Goal: Information Seeking & Learning: Learn about a topic

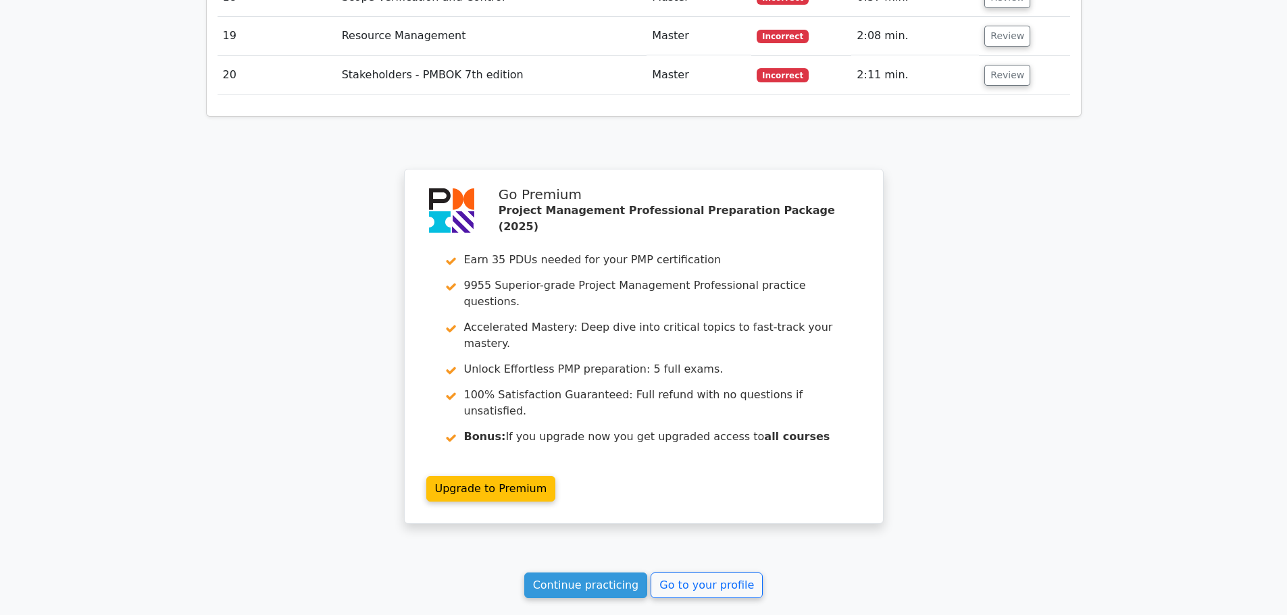
scroll to position [3400, 0]
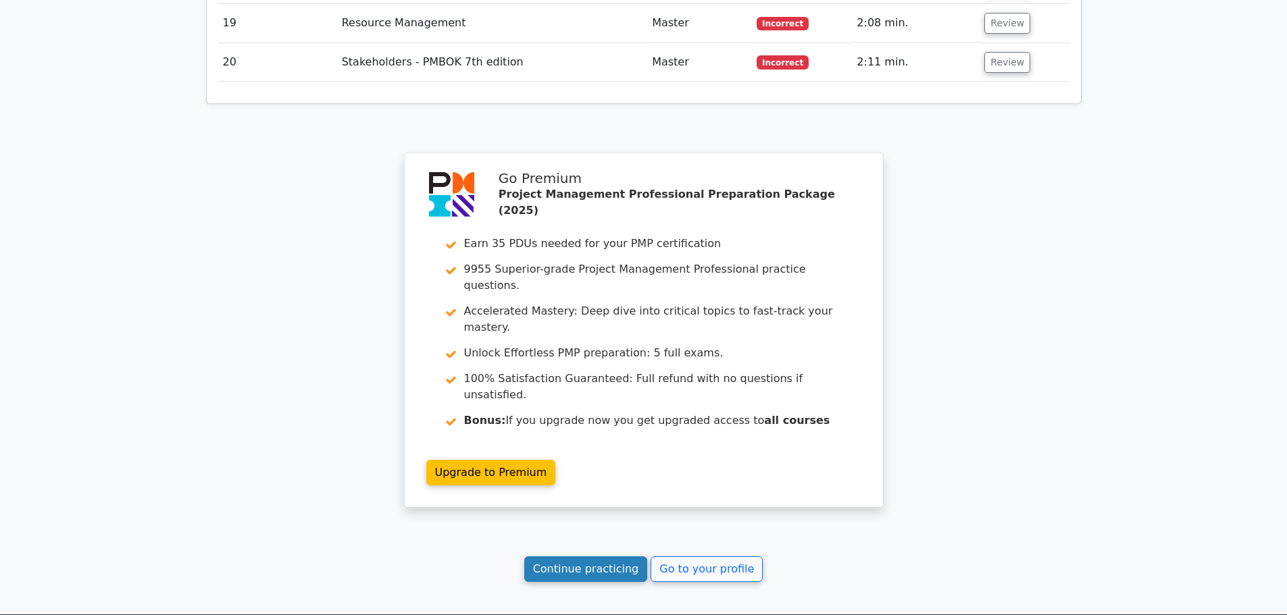
click at [593, 557] on link "Continue practicing" at bounding box center [586, 570] width 124 height 26
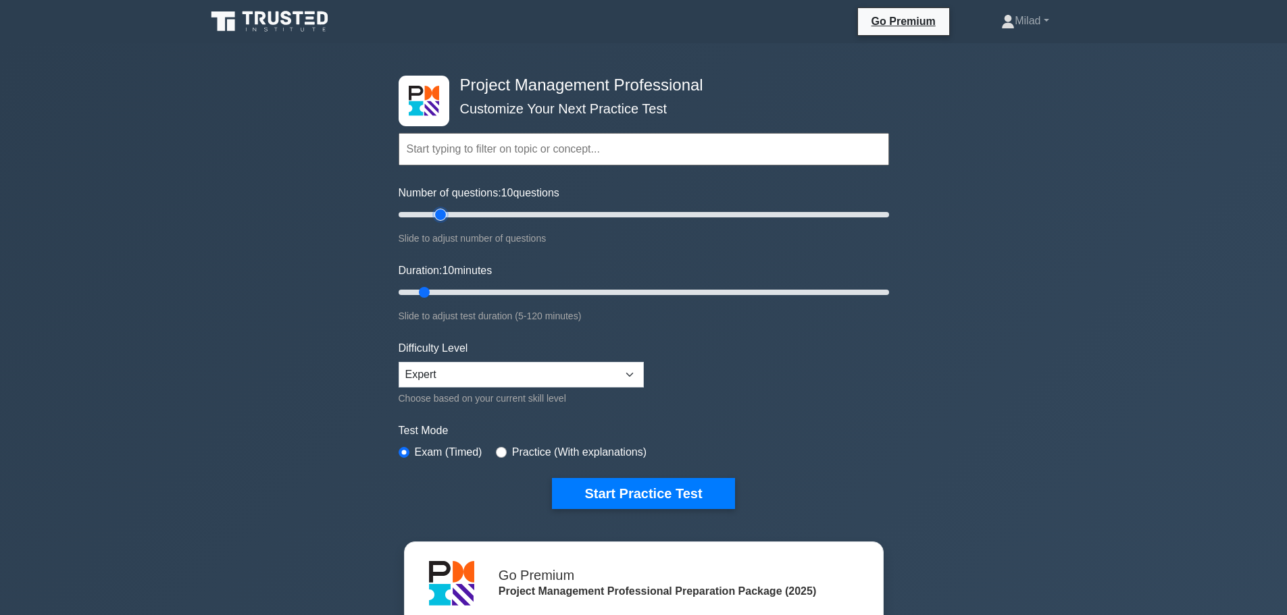
type input "20"
click at [438, 215] on input "Number of questions: 10 questions" at bounding box center [644, 215] width 490 height 16
click at [482, 292] on input "Duration: 10 minutes" at bounding box center [644, 292] width 490 height 16
type input "35"
click at [537, 290] on input "Duration: 25 minutes" at bounding box center [644, 292] width 490 height 16
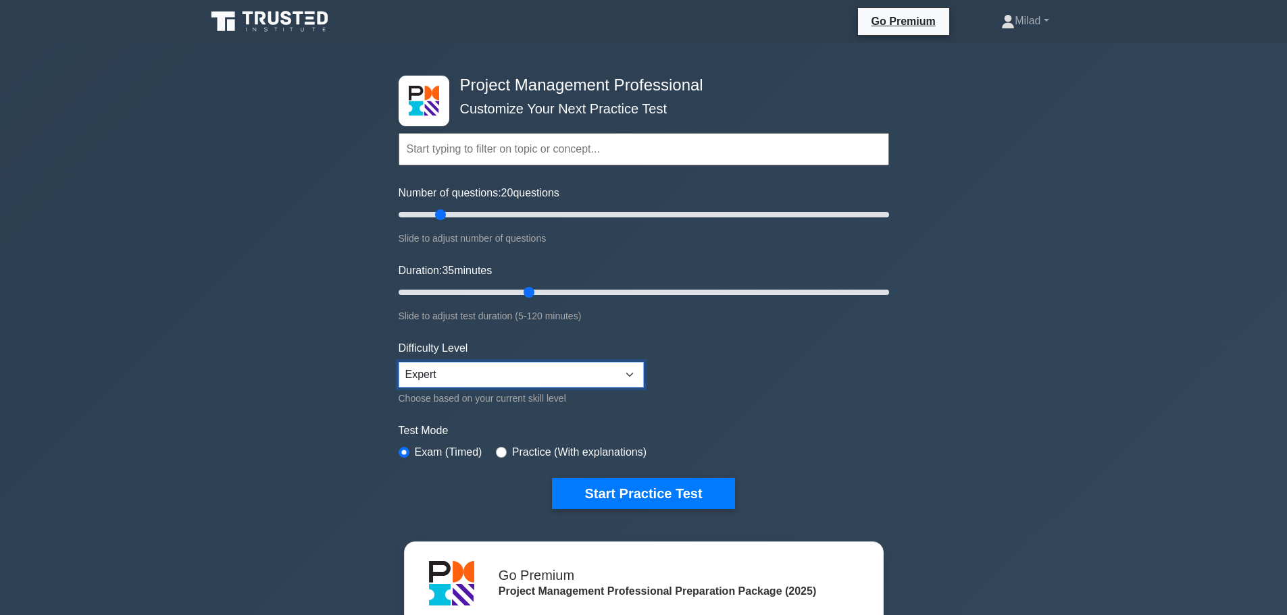
click at [516, 372] on select "Beginner Intermediate Expert" at bounding box center [521, 375] width 245 height 26
click at [815, 423] on label "Test Mode" at bounding box center [644, 431] width 490 height 16
click at [667, 492] on button "Start Practice Test" at bounding box center [643, 493] width 182 height 31
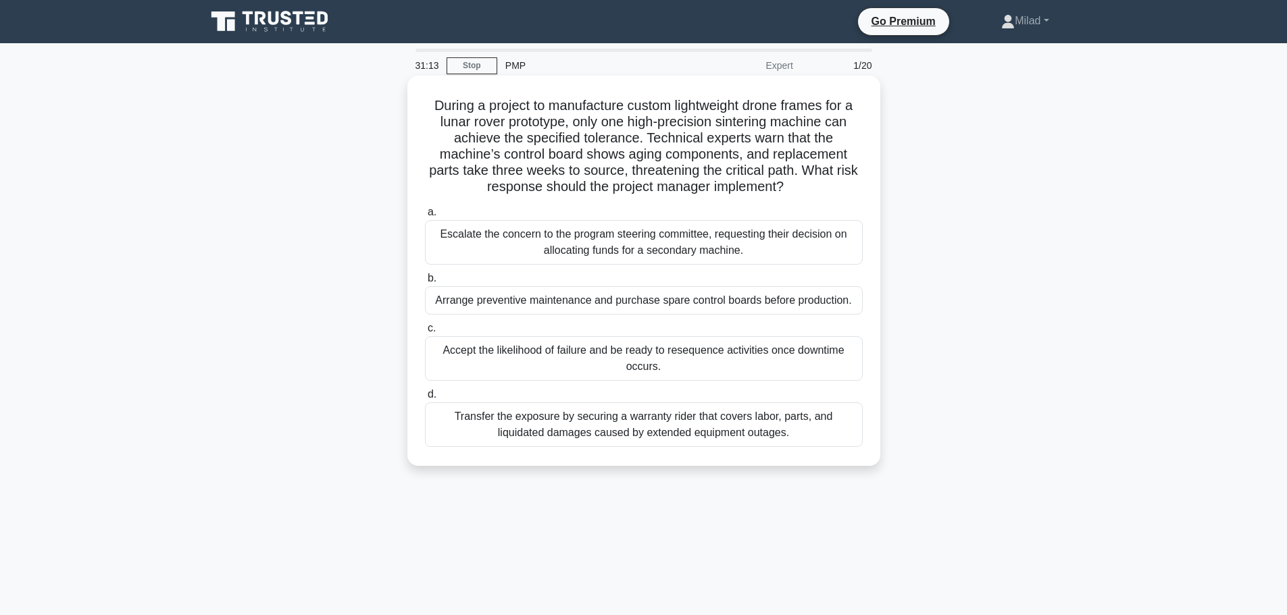
click at [602, 299] on div "Arrange preventive maintenance and purchase spare control boards before product…" at bounding box center [644, 300] width 438 height 28
click at [425, 283] on input "b. Arrange preventive maintenance and purchase spare control boards before prod…" at bounding box center [425, 278] width 0 height 9
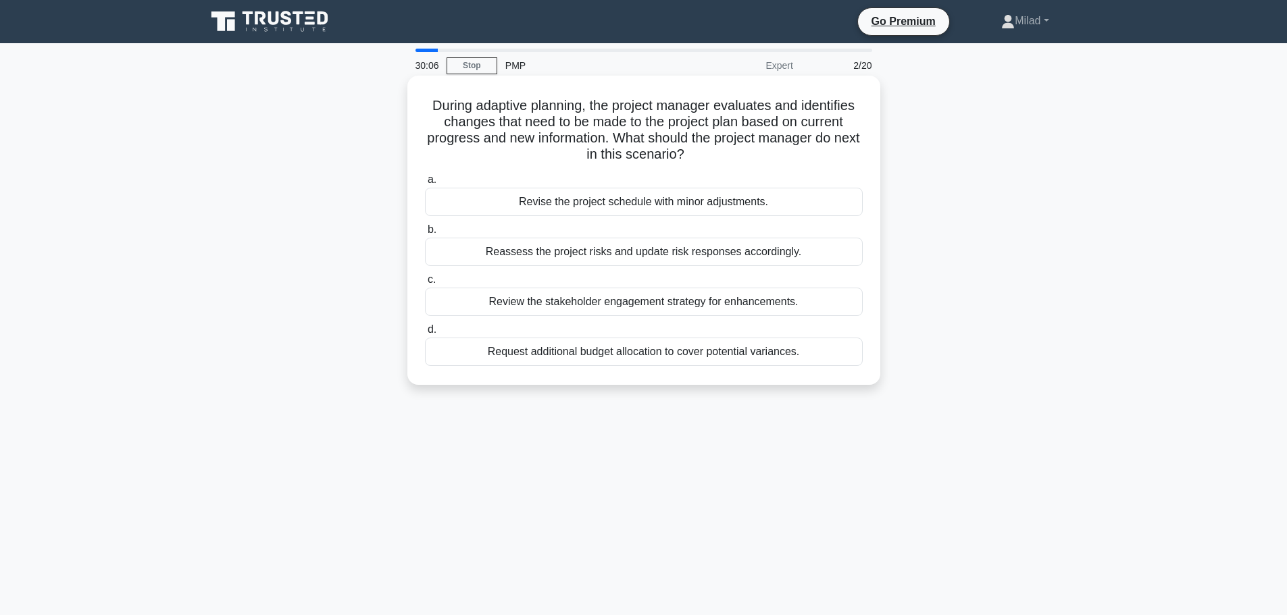
click at [576, 253] on div "Reassess the project risks and update risk responses accordingly." at bounding box center [644, 252] width 438 height 28
click at [425, 234] on input "b. Reassess the project risks and update risk responses accordingly." at bounding box center [425, 230] width 0 height 9
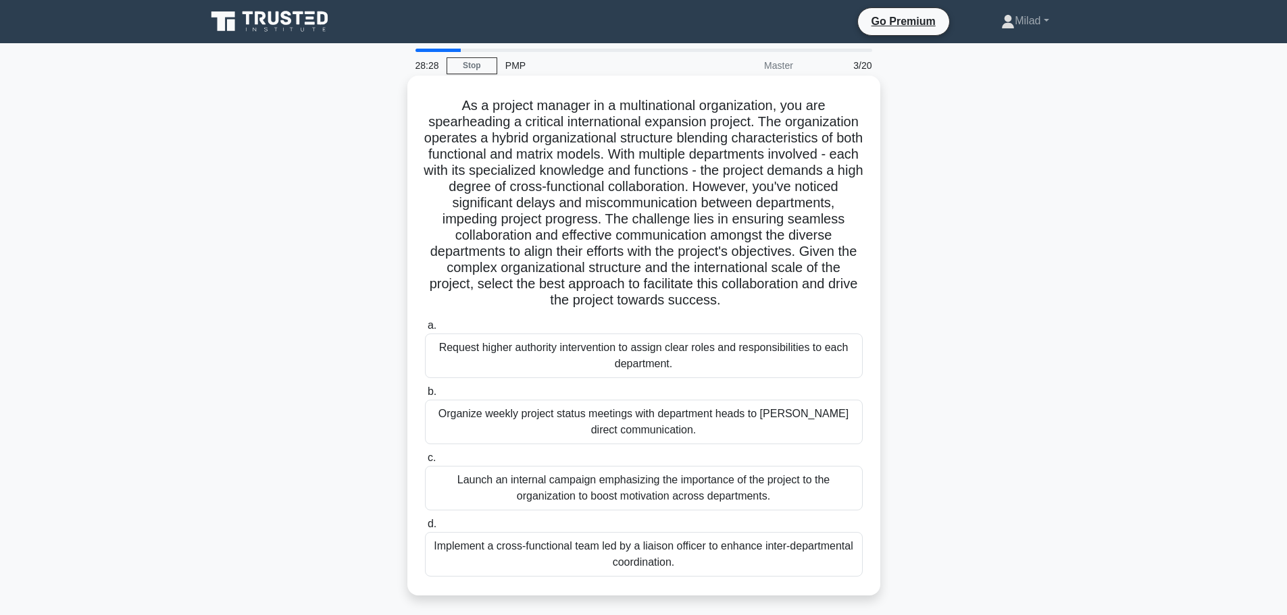
scroll to position [68, 0]
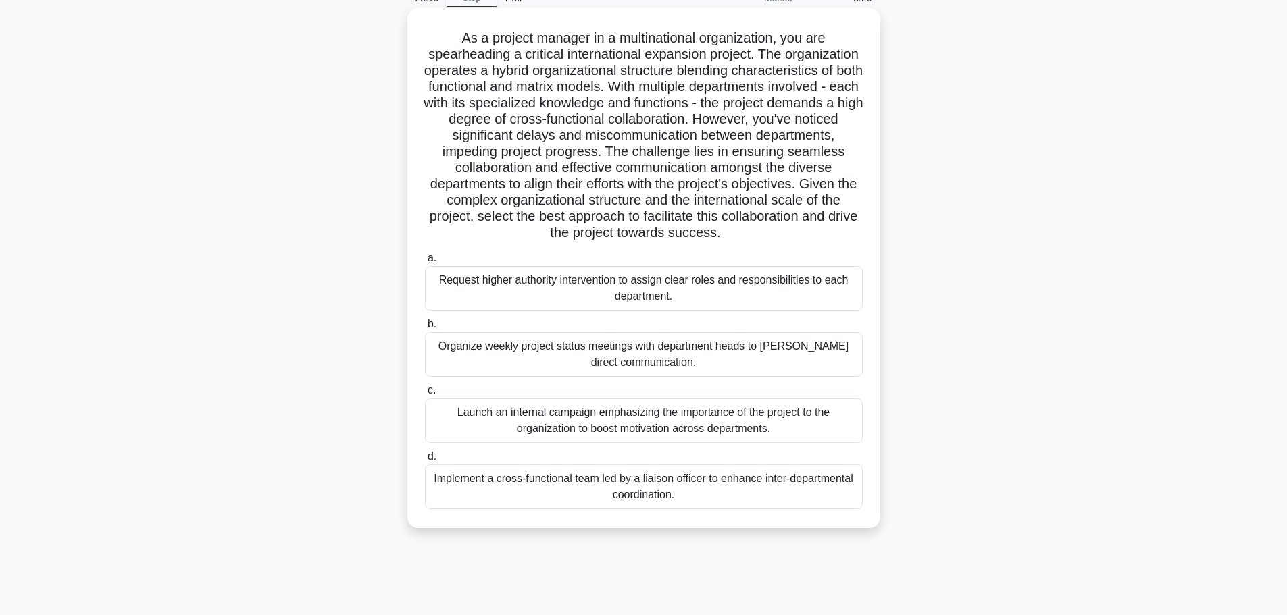
click at [613, 509] on div "Implement a cross-functional team led by a liaison officer to enhance inter-dep…" at bounding box center [644, 487] width 438 height 45
click at [425, 461] on input "d. Implement a cross-functional team led by a liaison officer to enhance inter-…" at bounding box center [425, 457] width 0 height 9
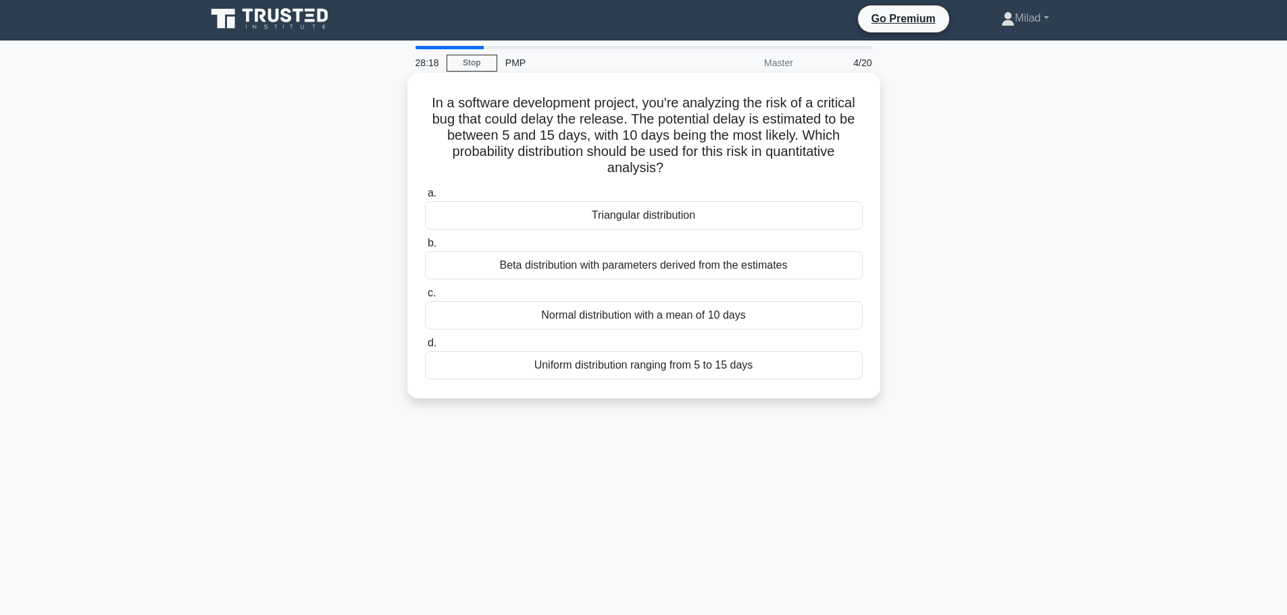
scroll to position [0, 0]
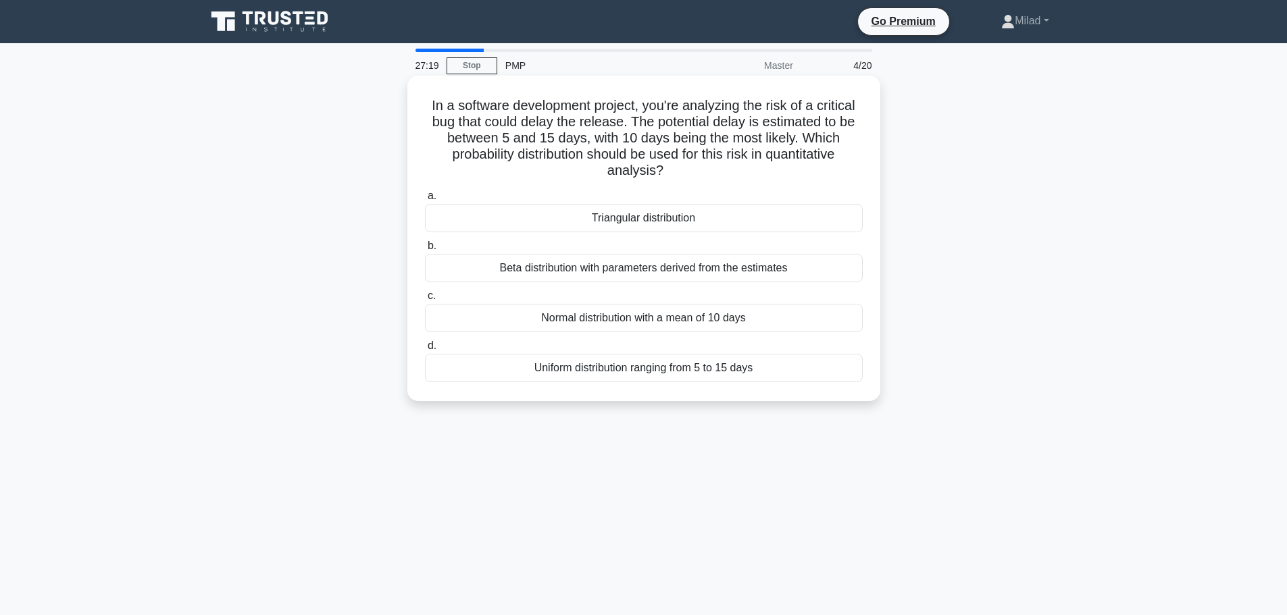
drag, startPoint x: 429, startPoint y: 105, endPoint x: 827, endPoint y: 386, distance: 487.1
click at [827, 386] on div "In a software development project, you're analyzing the risk of a critical bug …" at bounding box center [644, 238] width 462 height 315
copy div "In a software development project, you're analyzing the risk of a critical bug …"
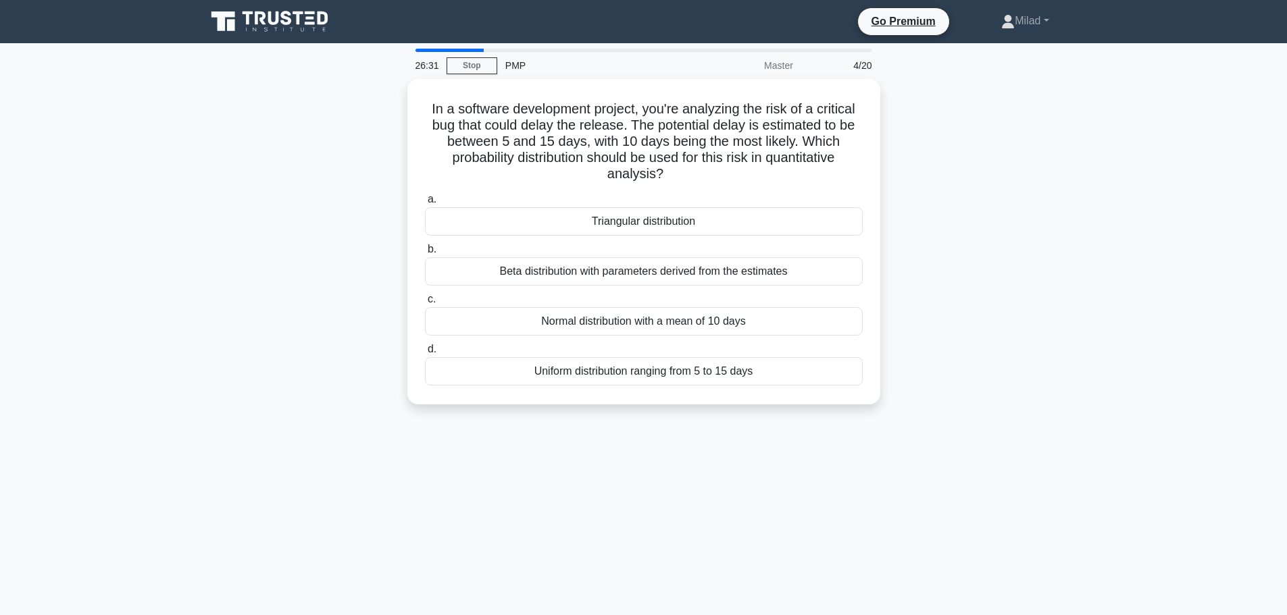
click at [980, 337] on div "In a software development project, you're analyzing the risk of a critical bug …" at bounding box center [644, 250] width 892 height 342
click at [738, 431] on div "26:09 Stop PMP Master 4/20 In a software development project, you're analyzing …" at bounding box center [644, 387] width 892 height 676
click at [990, 487] on div "26:07 Stop PMP Master 4/20 In a software development project, you're analyzing …" at bounding box center [644, 387] width 892 height 676
click at [967, 365] on div "In a software development project, you're analyzing the risk of a critical bug …" at bounding box center [644, 250] width 892 height 342
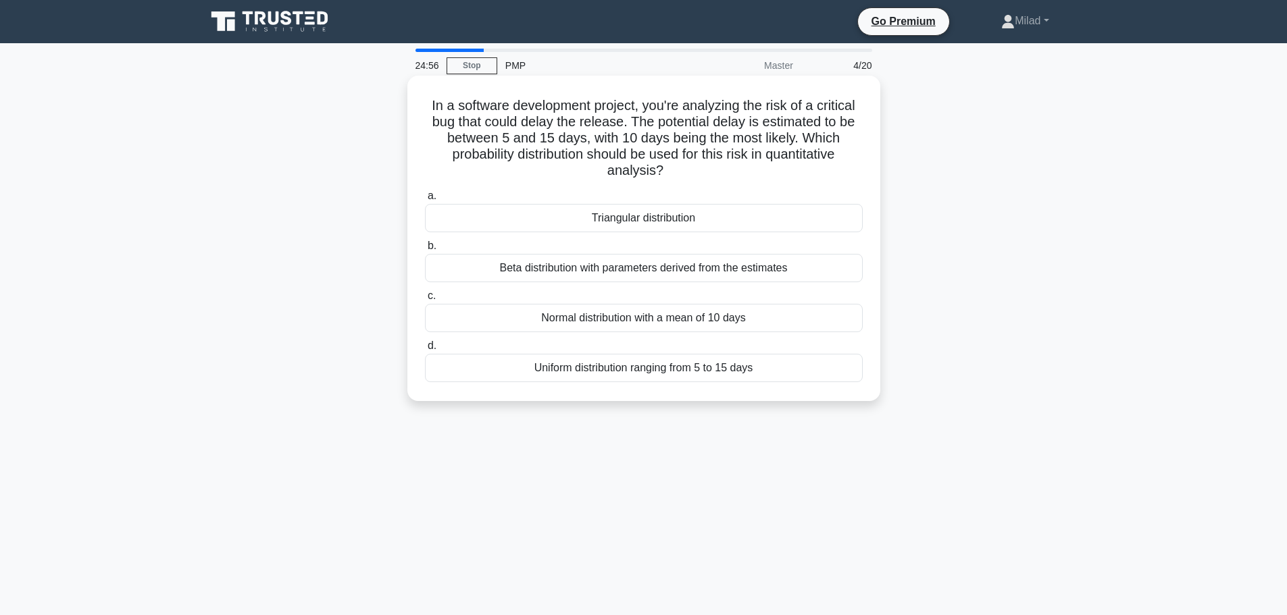
click at [609, 222] on div "Triangular distribution" at bounding box center [644, 218] width 438 height 28
click at [425, 201] on input "a. Triangular distribution" at bounding box center [425, 196] width 0 height 9
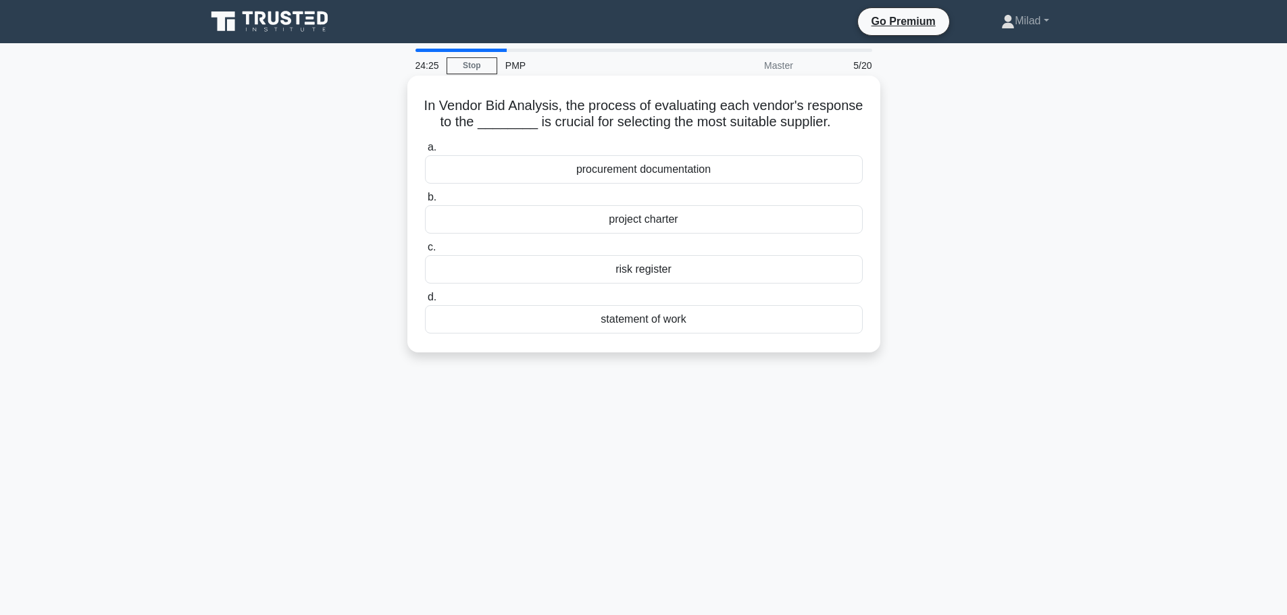
click at [585, 334] on div "statement of work" at bounding box center [644, 319] width 438 height 28
click at [425, 302] on input "d. statement of work" at bounding box center [425, 297] width 0 height 9
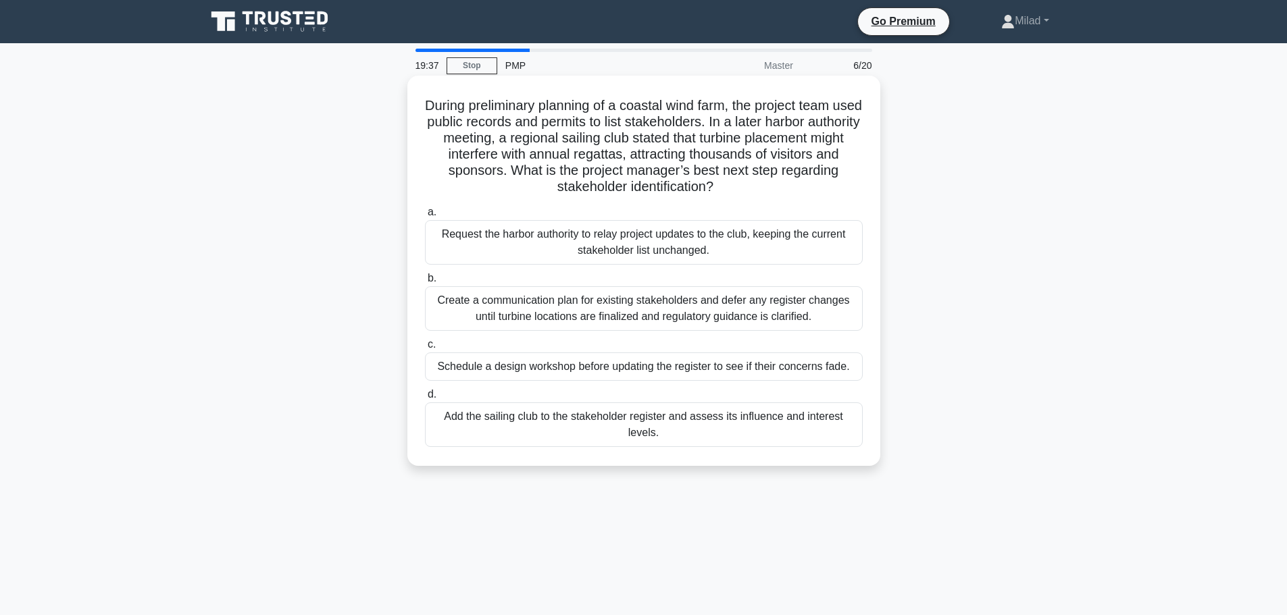
click at [607, 421] on div "Add the sailing club to the stakeholder register and assess its influence and i…" at bounding box center [644, 425] width 438 height 45
click at [425, 399] on input "d. Add the sailing club to the stakeholder register and assess its influence an…" at bounding box center [425, 394] width 0 height 9
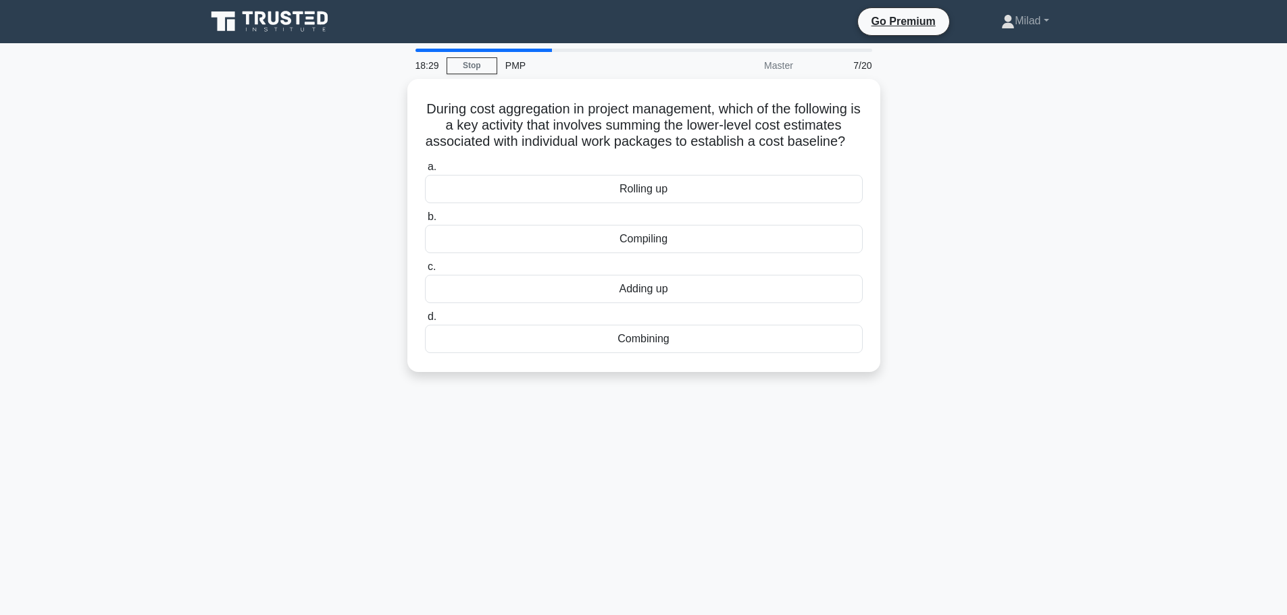
drag, startPoint x: 427, startPoint y: 105, endPoint x: 891, endPoint y: 507, distance: 614.0
click at [891, 507] on div "18:29 Stop PMP Master 7/20 During cost aggregation in project management, which…" at bounding box center [644, 387] width 892 height 676
copy div "During cost aggregation in project management, which of the following is a key …"
click at [1021, 255] on div "During cost aggregation in project management, which of the following is a key …" at bounding box center [644, 233] width 892 height 309
click at [614, 200] on div "Rolling up" at bounding box center [644, 186] width 438 height 28
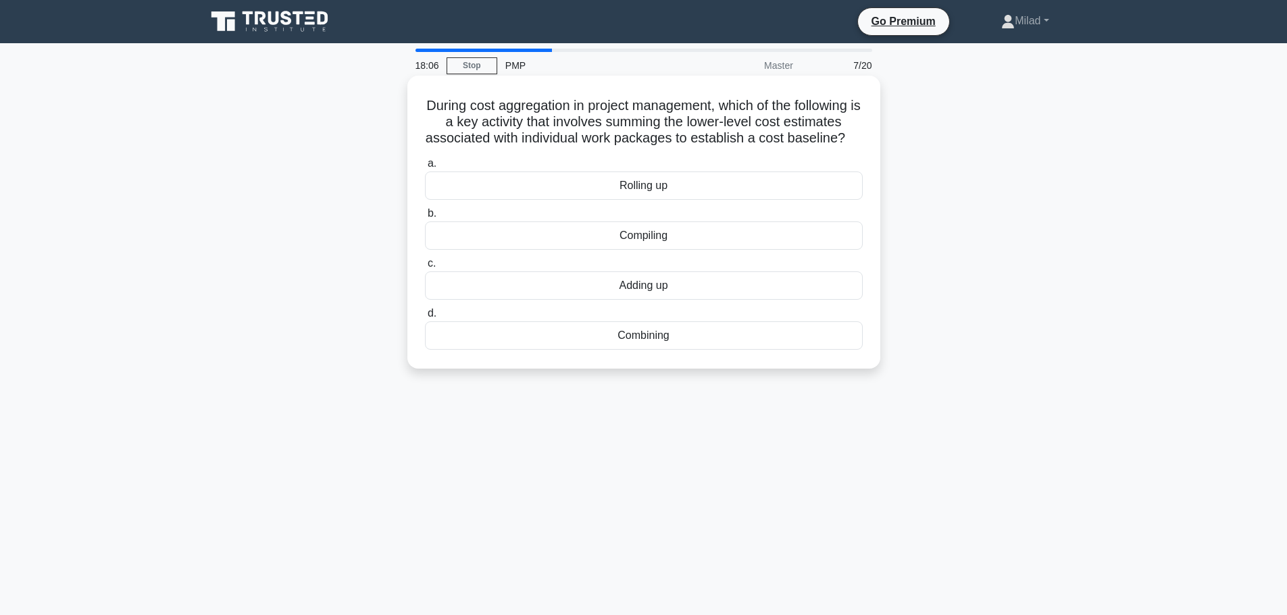
click at [425, 168] on input "a. Rolling up" at bounding box center [425, 163] width 0 height 9
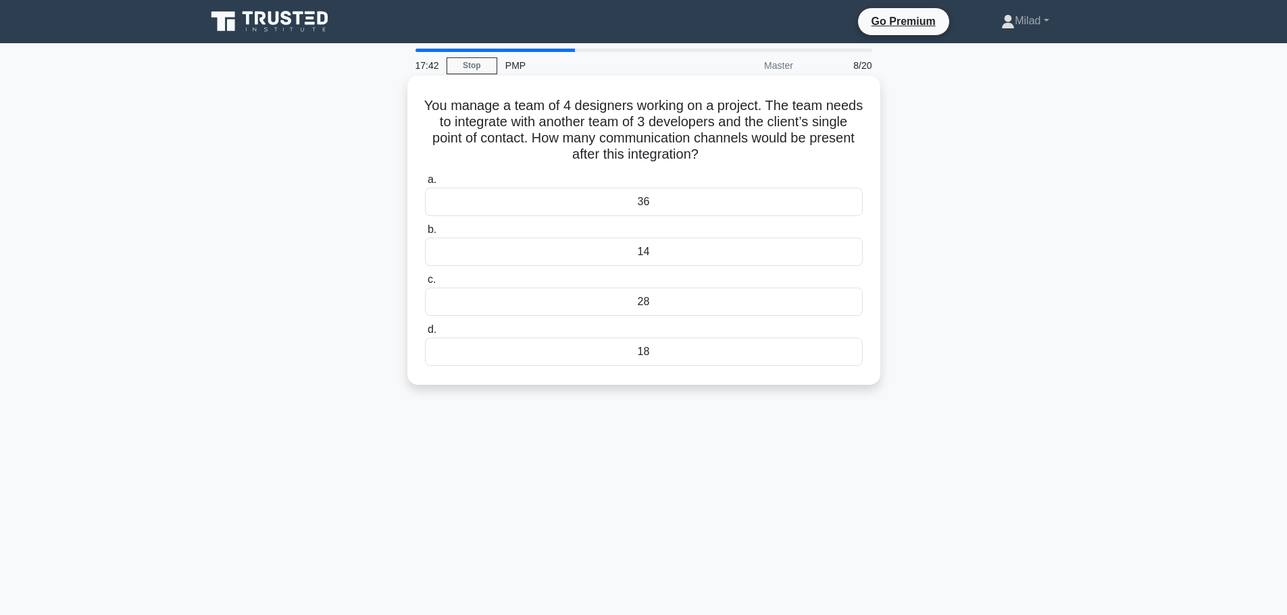
click at [678, 301] on div "28" at bounding box center [644, 302] width 438 height 28
click at [425, 284] on input "c. 28" at bounding box center [425, 280] width 0 height 9
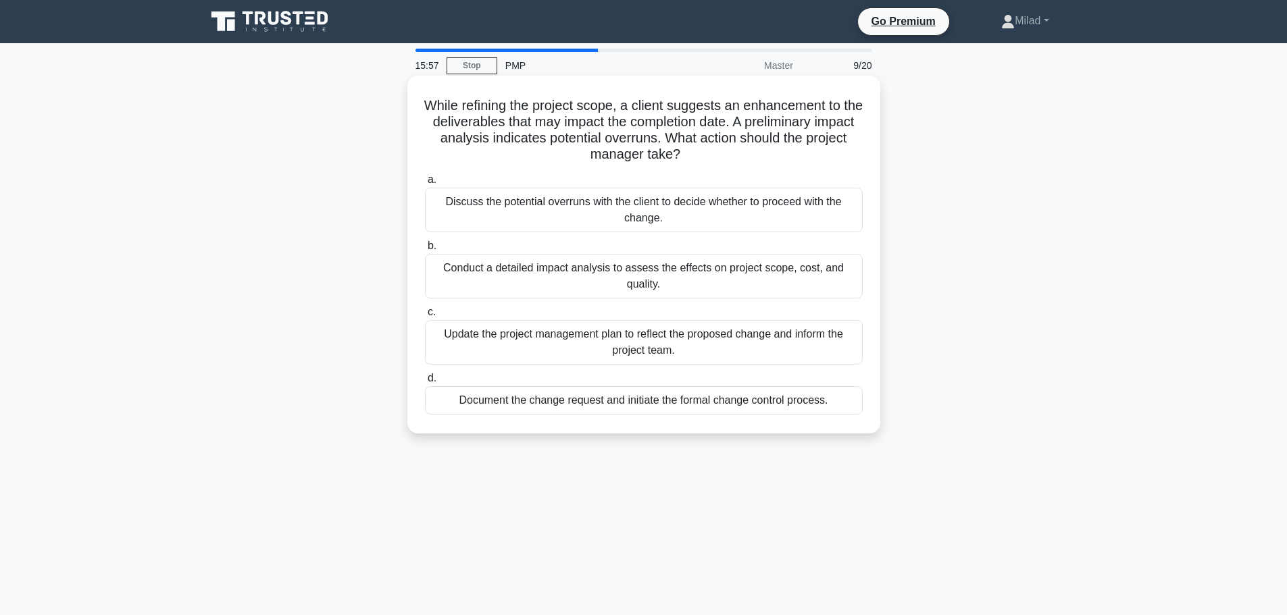
click at [678, 403] on div "Document the change request and initiate the formal change control process." at bounding box center [644, 400] width 438 height 28
click at [425, 383] on input "d. Document the change request and initiate the formal change control process." at bounding box center [425, 378] width 0 height 9
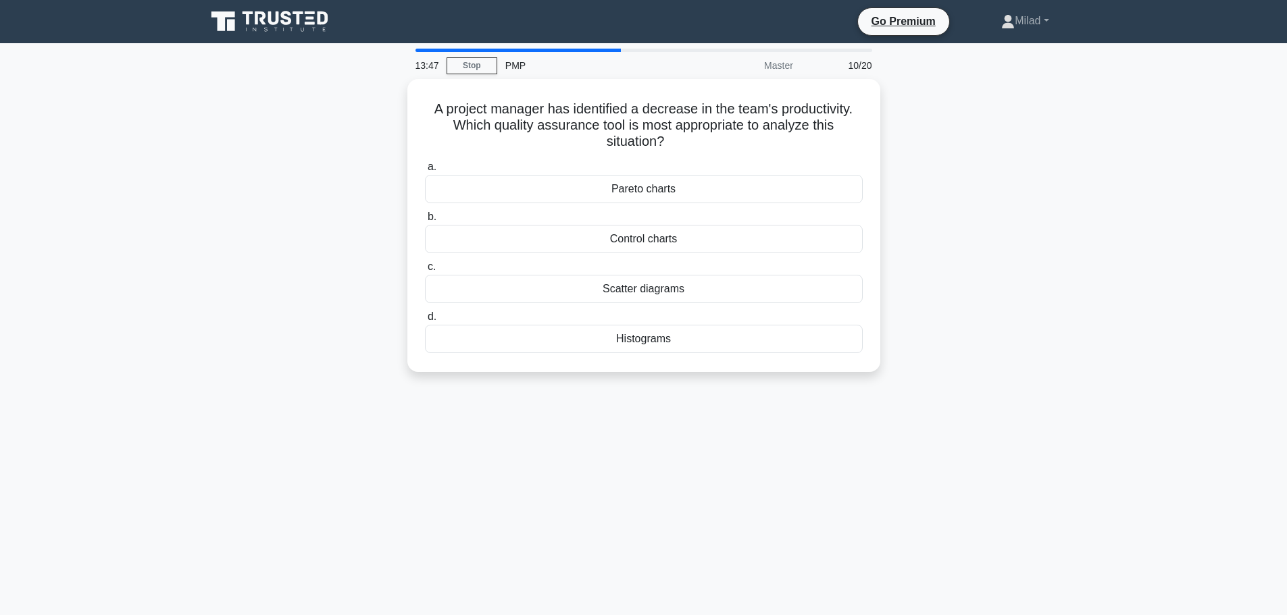
drag, startPoint x: 428, startPoint y: 104, endPoint x: 711, endPoint y: 411, distance: 417.4
click at [711, 411] on div "13:47 Stop PMP Master 10/20 A project manager has identified a decrease in the …" at bounding box center [644, 387] width 892 height 676
click at [697, 238] on div "Control charts" at bounding box center [644, 236] width 438 height 28
click at [425, 218] on input "b. Control charts" at bounding box center [425, 213] width 0 height 9
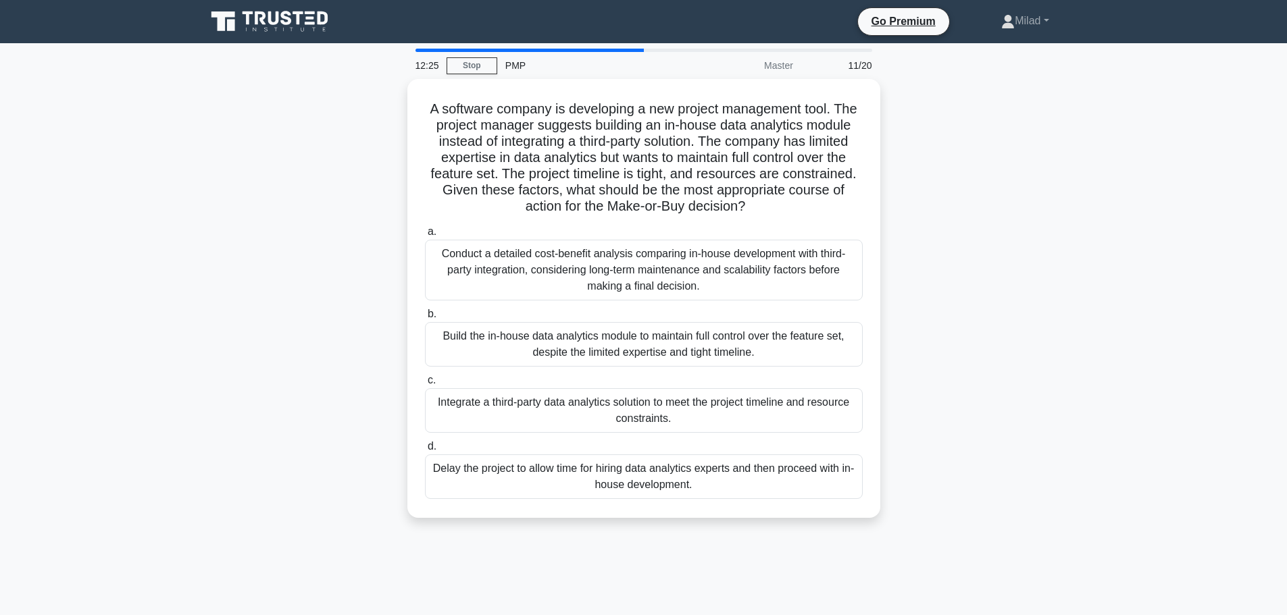
drag, startPoint x: 418, startPoint y: 103, endPoint x: 739, endPoint y: 536, distance: 539.9
click at [739, 536] on div "12:25 Stop PMP Master 11/20 A software company is developing a new project mana…" at bounding box center [644, 387] width 892 height 676
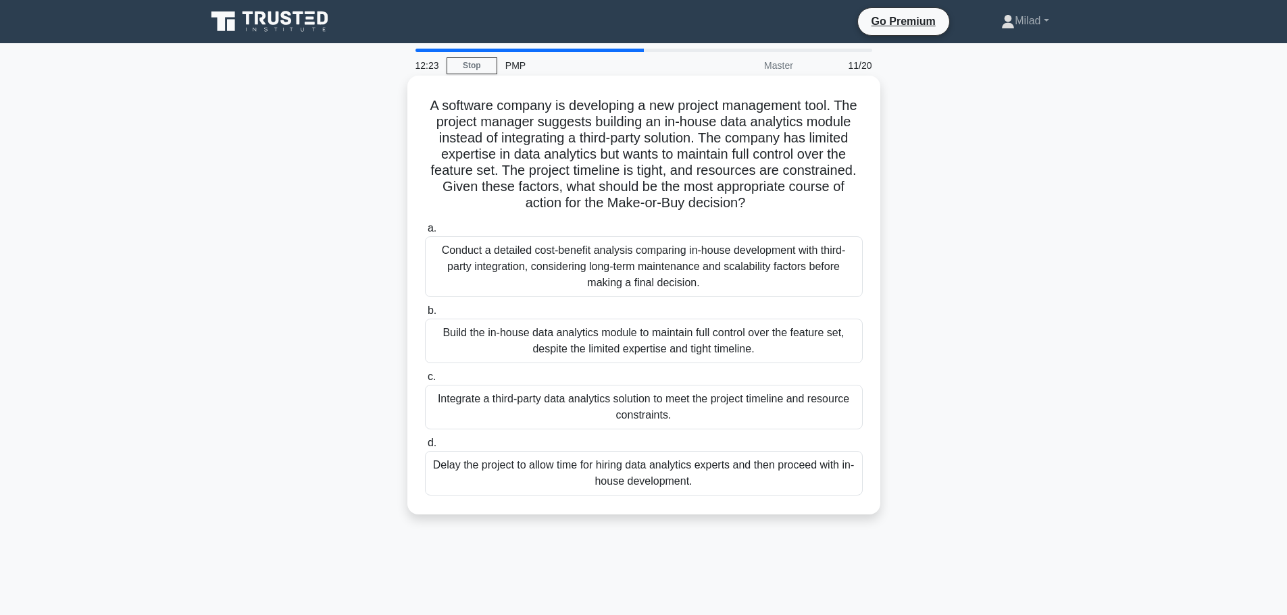
copy div "A software company is developing a new project management tool. The project man…"
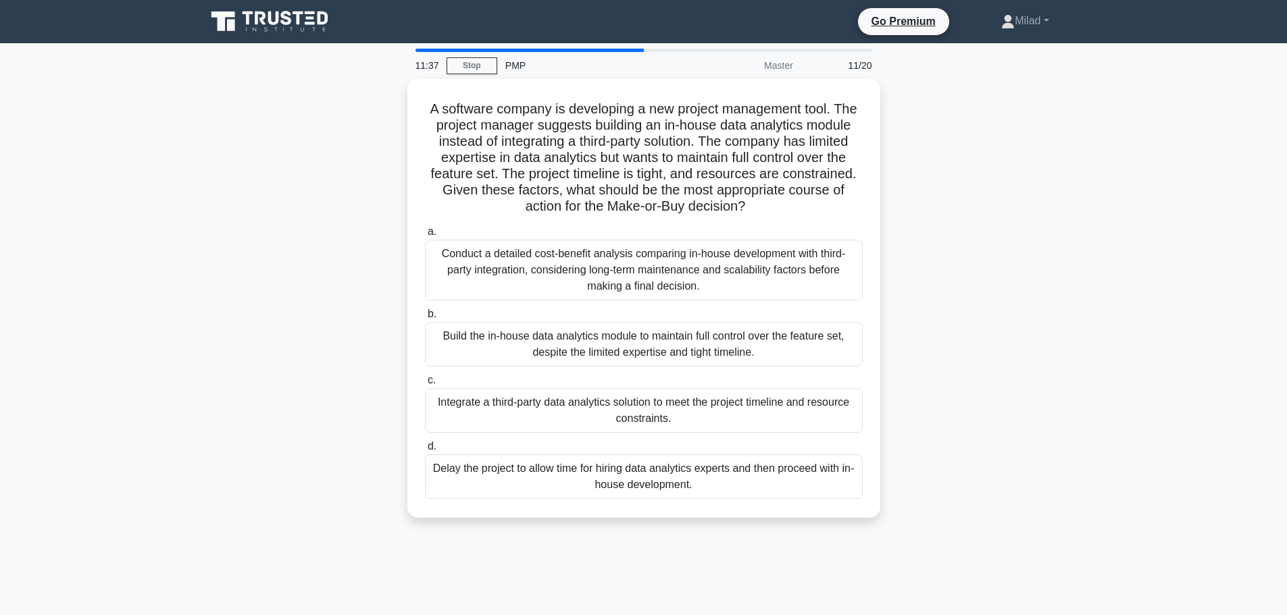
click at [1175, 437] on main "11:37 Stop PMP Master 11/20 A software company is developing a new project mana…" at bounding box center [643, 386] width 1287 height 686
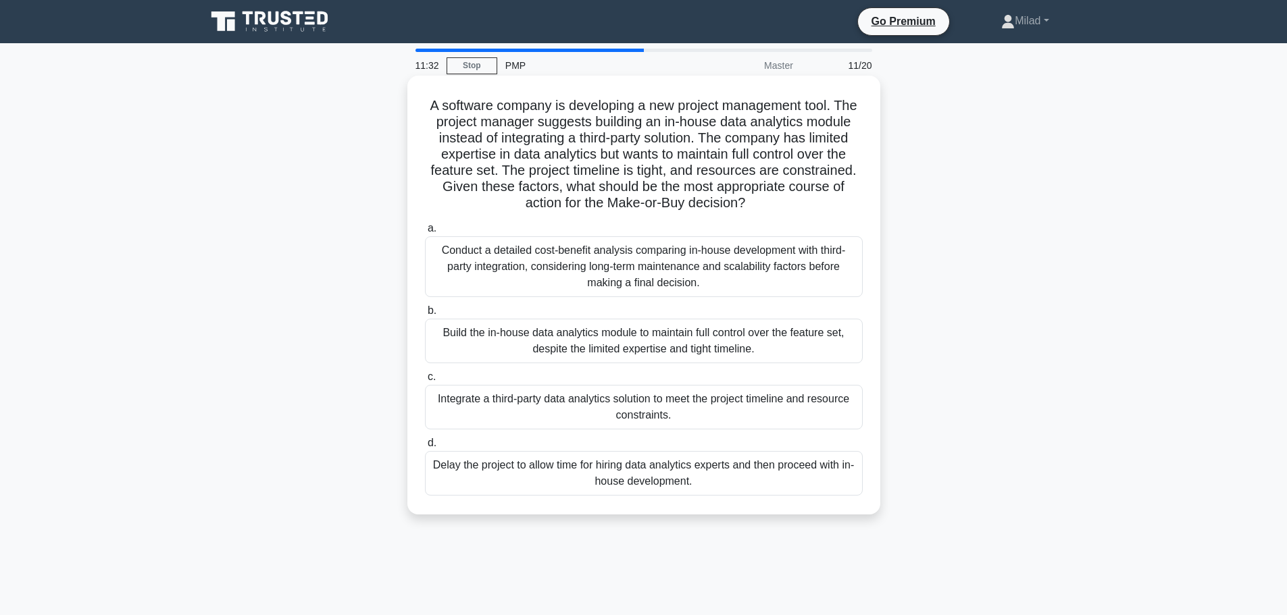
click at [503, 274] on div "Conduct a detailed cost-benefit analysis comparing in-house development with th…" at bounding box center [644, 266] width 438 height 61
click at [425, 233] on input "a. Conduct a detailed cost-benefit analysis comparing in-house development with…" at bounding box center [425, 228] width 0 height 9
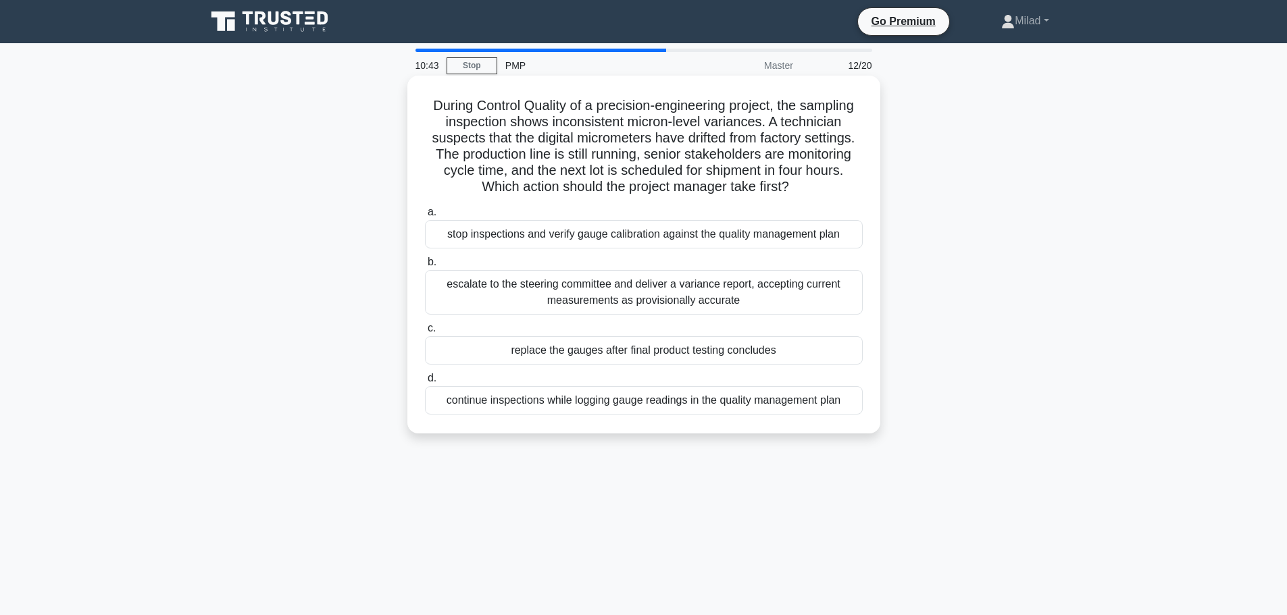
click at [703, 247] on div "stop inspections and verify gauge calibration against the quality management pl…" at bounding box center [644, 234] width 438 height 28
click at [425, 217] on input "a. stop inspections and verify gauge calibration against the quality management…" at bounding box center [425, 212] width 0 height 9
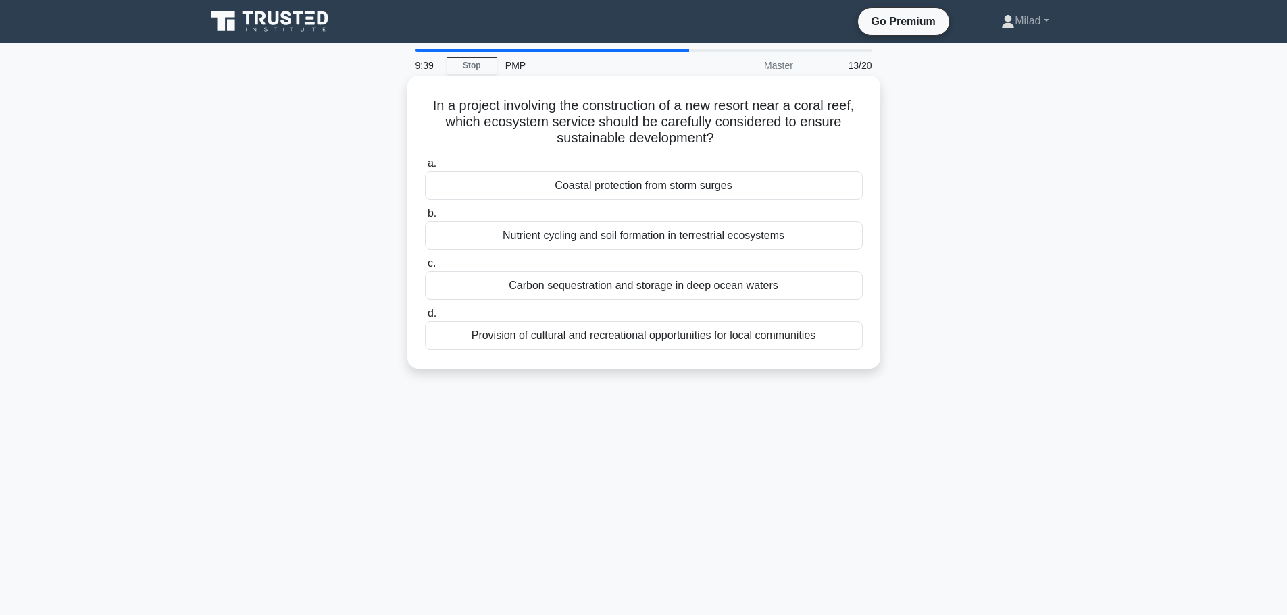
click at [572, 191] on div "Coastal protection from storm surges" at bounding box center [644, 186] width 438 height 28
click at [425, 168] on input "a. Coastal protection from storm surges" at bounding box center [425, 163] width 0 height 9
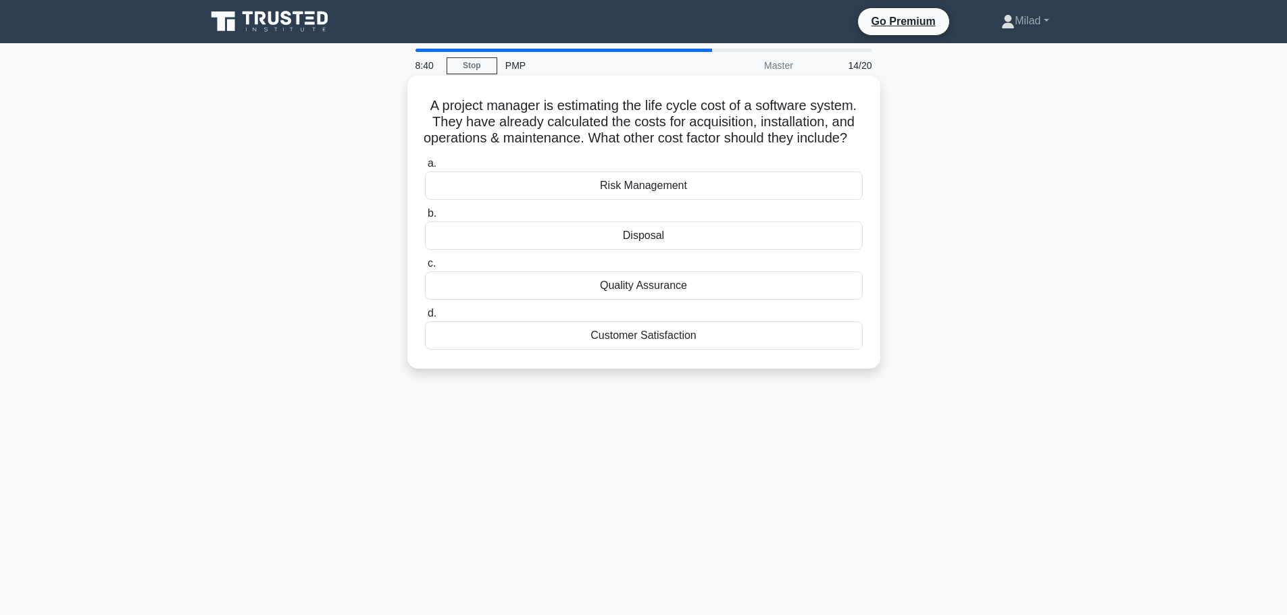
click at [653, 250] on div "Disposal" at bounding box center [644, 236] width 438 height 28
click at [425, 218] on input "b. Disposal" at bounding box center [425, 213] width 0 height 9
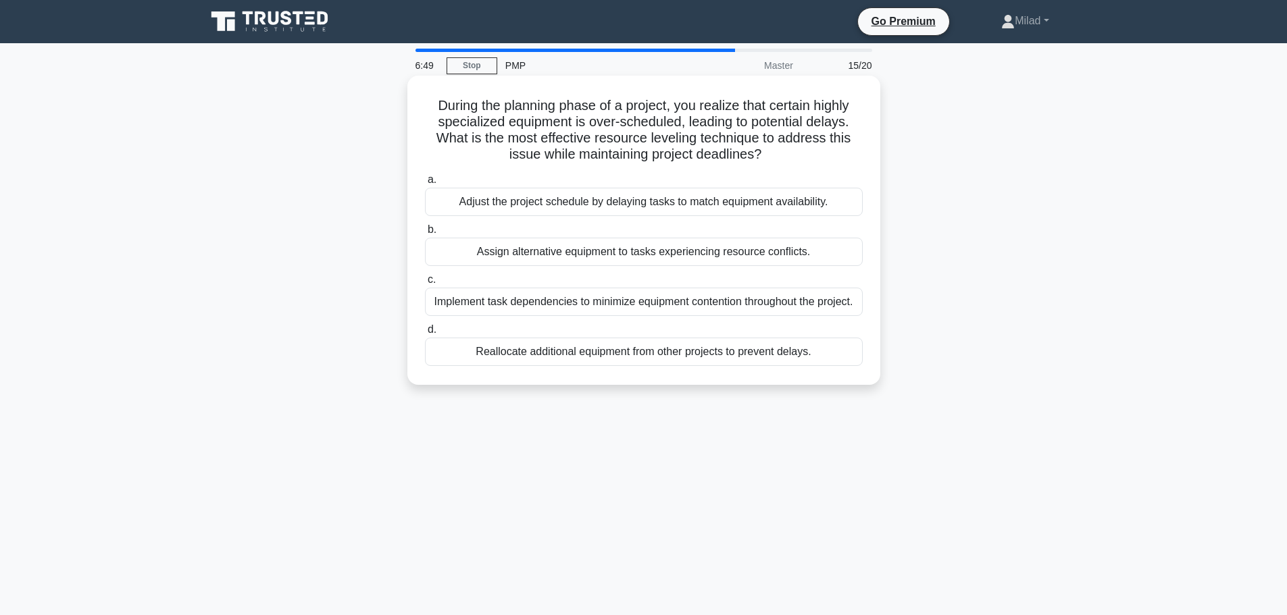
click at [805, 207] on div "Adjust the project schedule by delaying tasks to match equipment availability." at bounding box center [644, 202] width 438 height 28
click at [425, 184] on input "a. Adjust the project schedule by delaying tasks to match equipment availabilit…" at bounding box center [425, 180] width 0 height 9
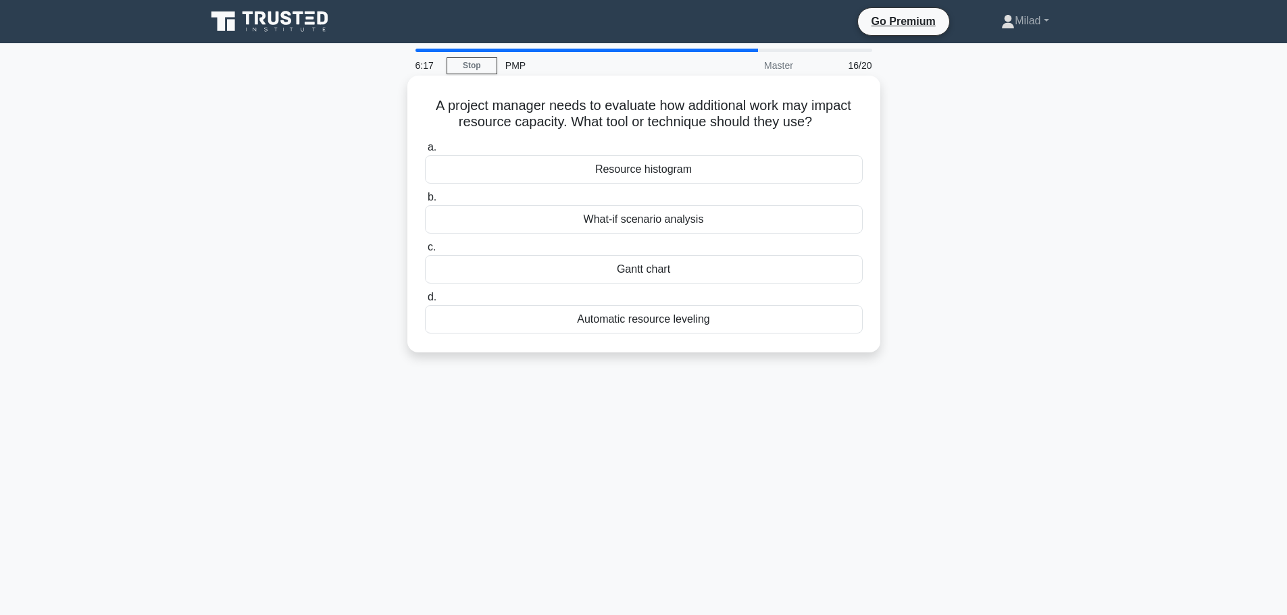
click at [605, 218] on div "What-if scenario analysis" at bounding box center [644, 219] width 438 height 28
click at [425, 202] on input "b. What-if scenario analysis" at bounding box center [425, 197] width 0 height 9
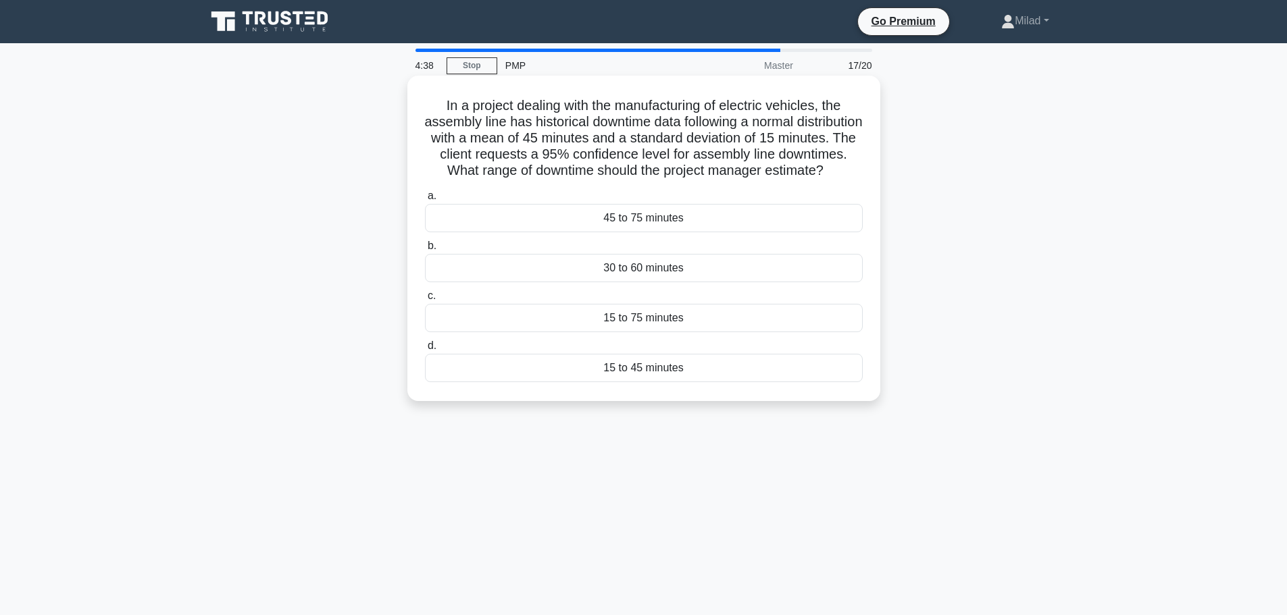
click at [644, 332] on div "15 to 75 minutes" at bounding box center [644, 318] width 438 height 28
click at [425, 301] on input "c. 15 to 75 minutes" at bounding box center [425, 296] width 0 height 9
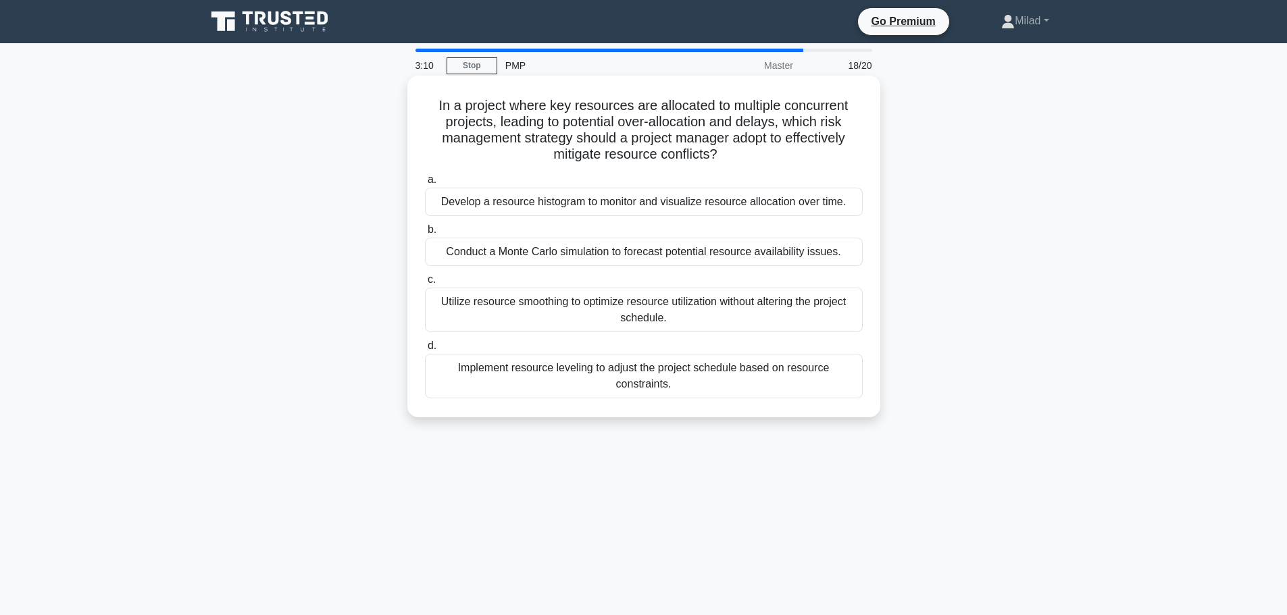
click at [468, 257] on div "Conduct a Monte Carlo simulation to forecast potential resource availability is…" at bounding box center [644, 252] width 438 height 28
click at [425, 234] on input "b. Conduct a Monte Carlo simulation to forecast potential resource availability…" at bounding box center [425, 230] width 0 height 9
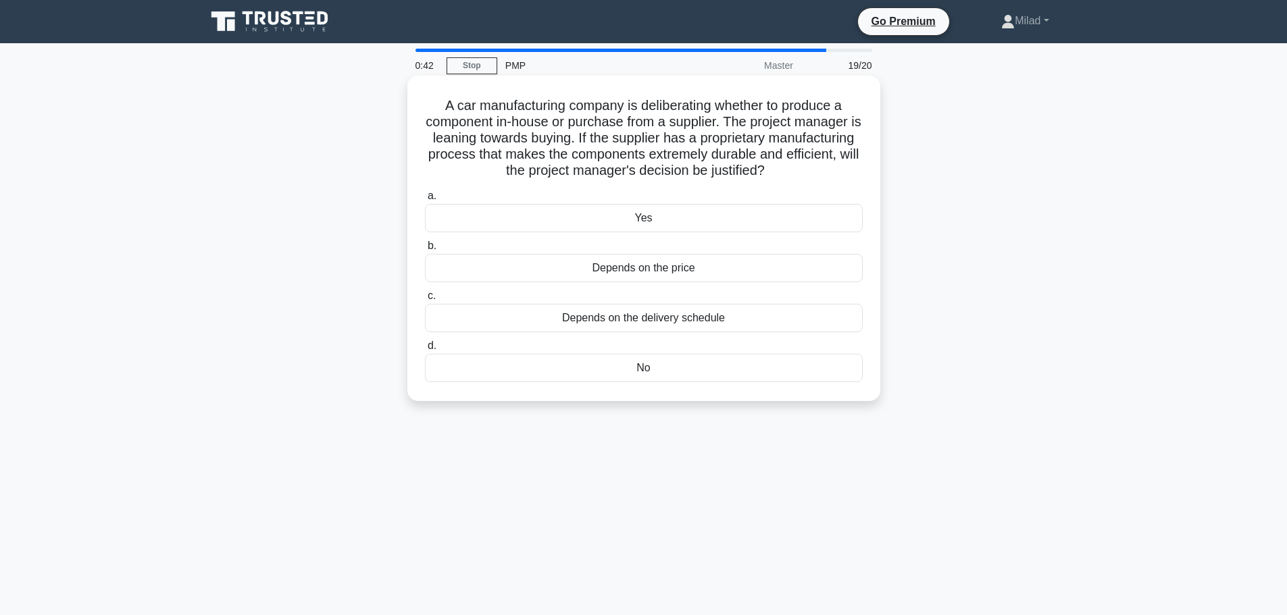
click at [665, 373] on div "No" at bounding box center [644, 368] width 438 height 28
click at [425, 351] on input "d. No" at bounding box center [425, 346] width 0 height 9
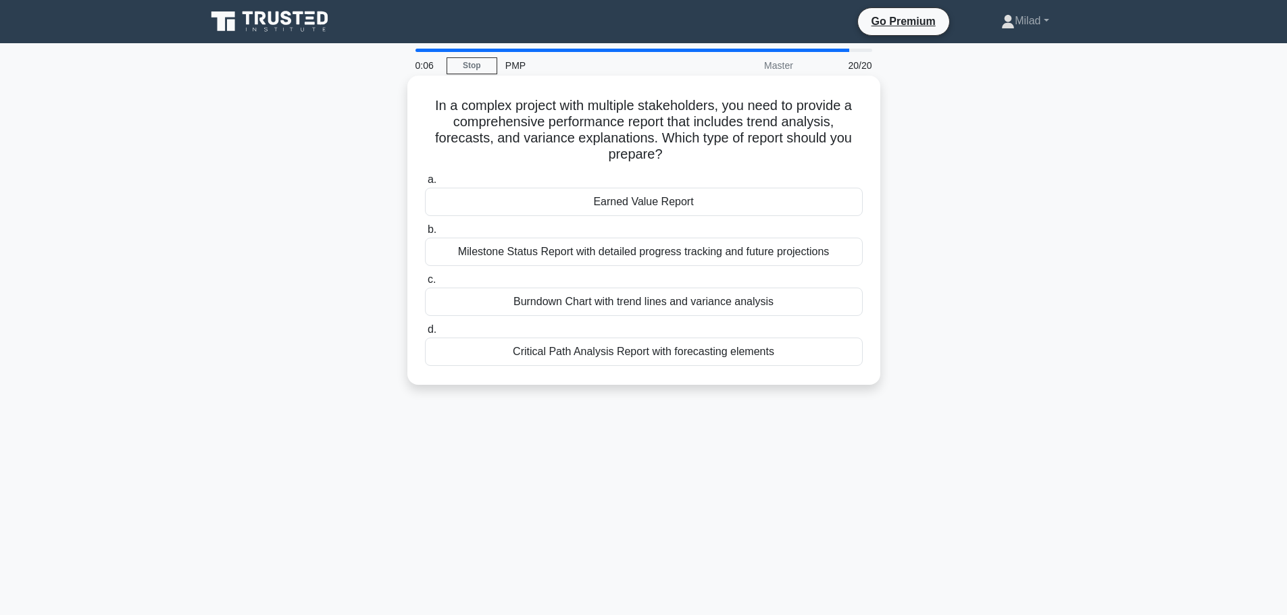
click at [633, 208] on div "Earned Value Report" at bounding box center [644, 202] width 438 height 28
click at [425, 184] on input "a. Earned Value Report" at bounding box center [425, 180] width 0 height 9
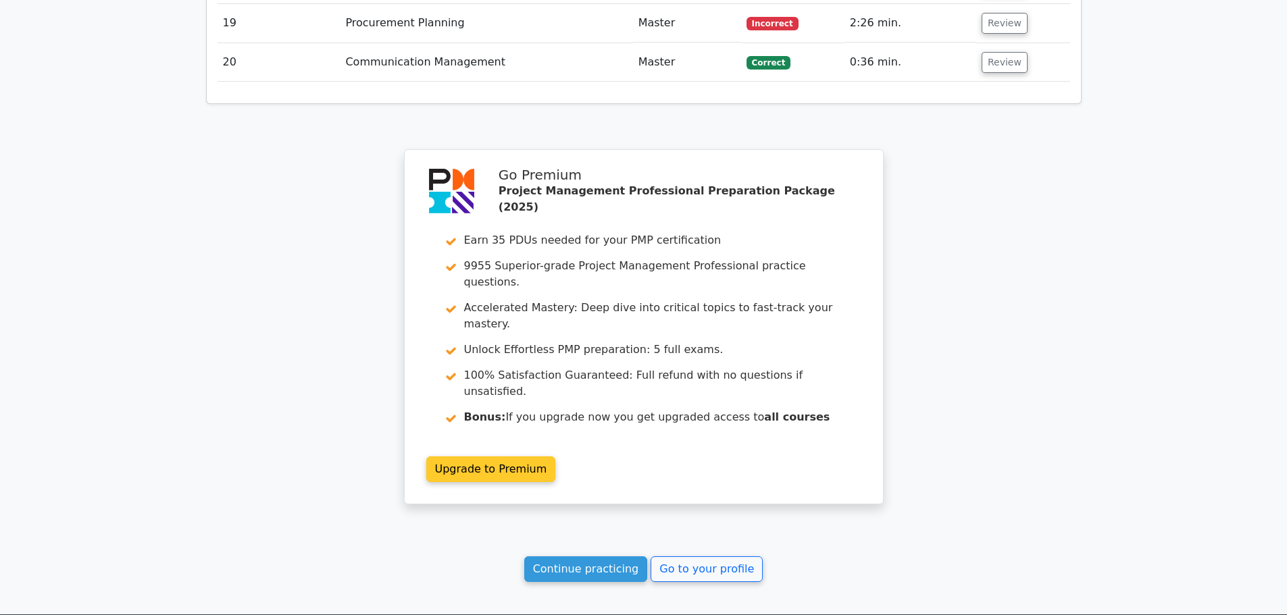
scroll to position [2556, 0]
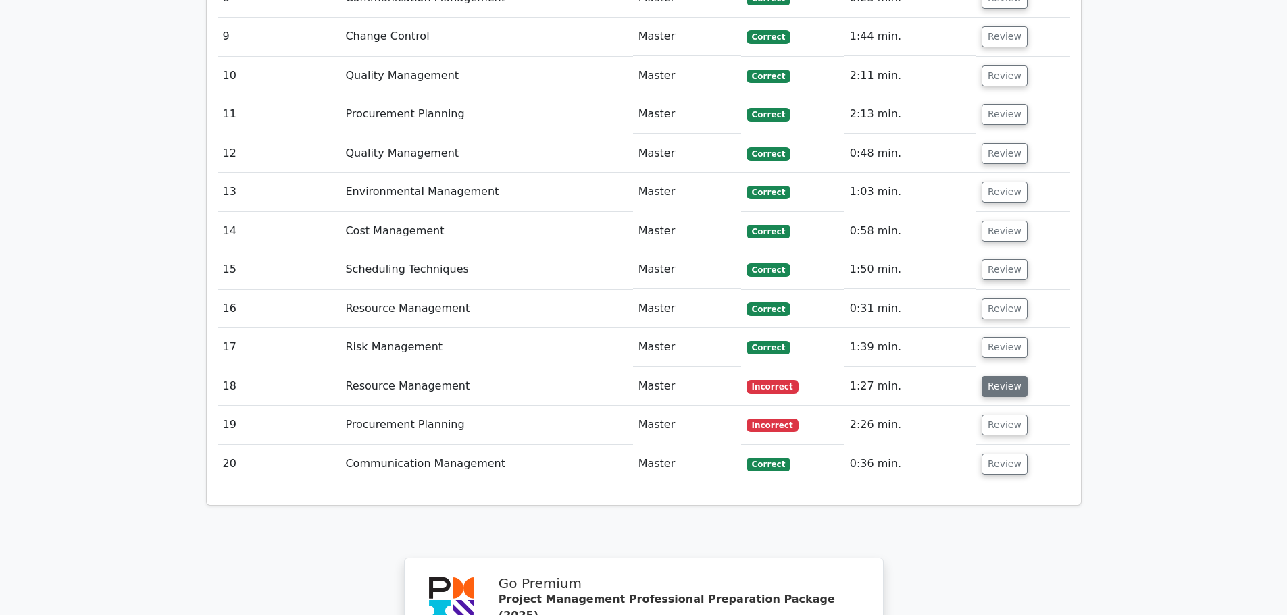
click at [990, 376] on button "Review" at bounding box center [1005, 386] width 46 height 21
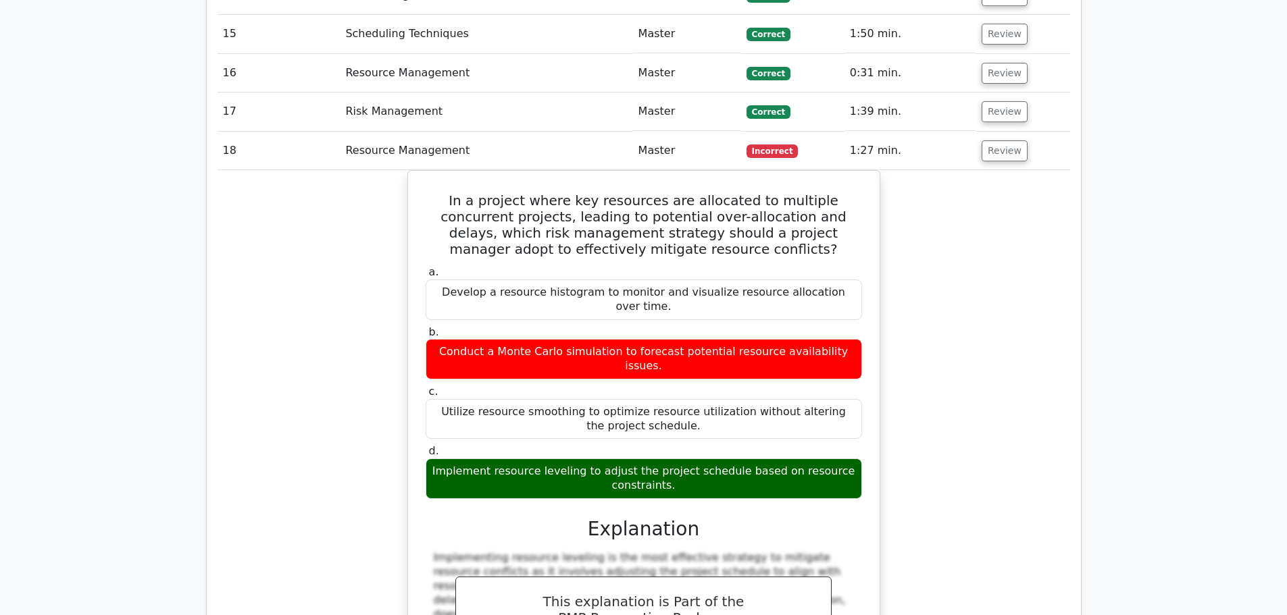
scroll to position [2826, 0]
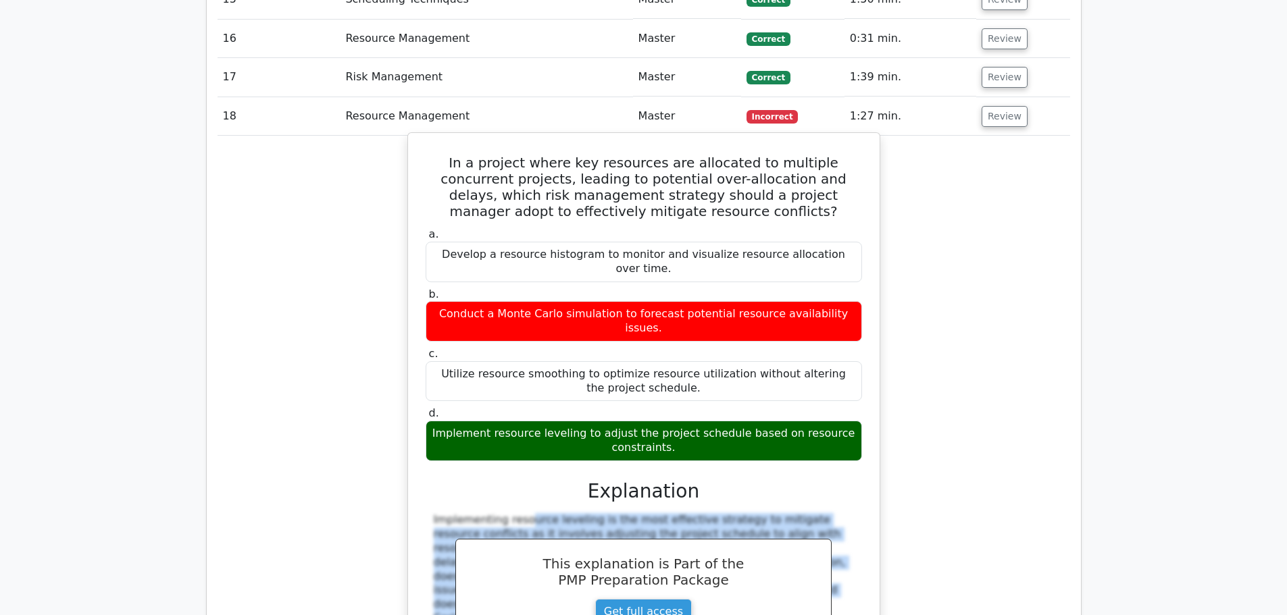
drag, startPoint x: 434, startPoint y: 358, endPoint x: 453, endPoint y: 473, distance: 116.5
click at [453, 473] on div "a. Develop a resource histogram to monitor and visualize resource allocation ov…" at bounding box center [643, 464] width 439 height 478
copy div "Implementing resource leveling is the most effective strategy to mitigate resou…"
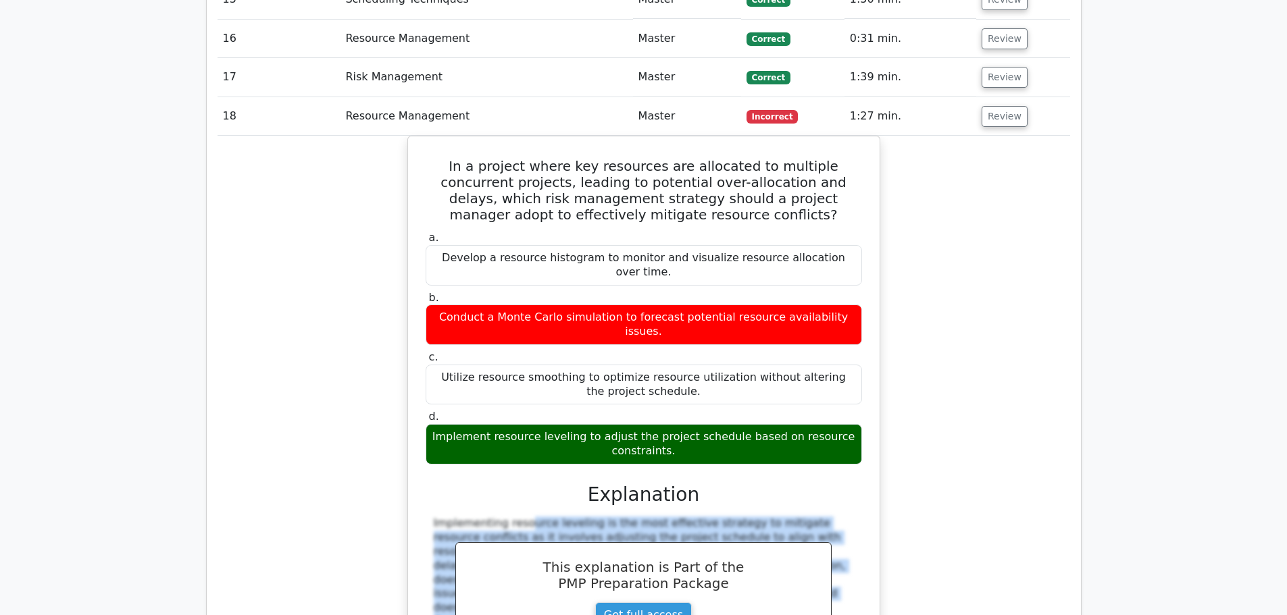
click at [955, 374] on div "In a project where key resources are allocated to multiple concurrent projects,…" at bounding box center [644, 437] width 853 height 603
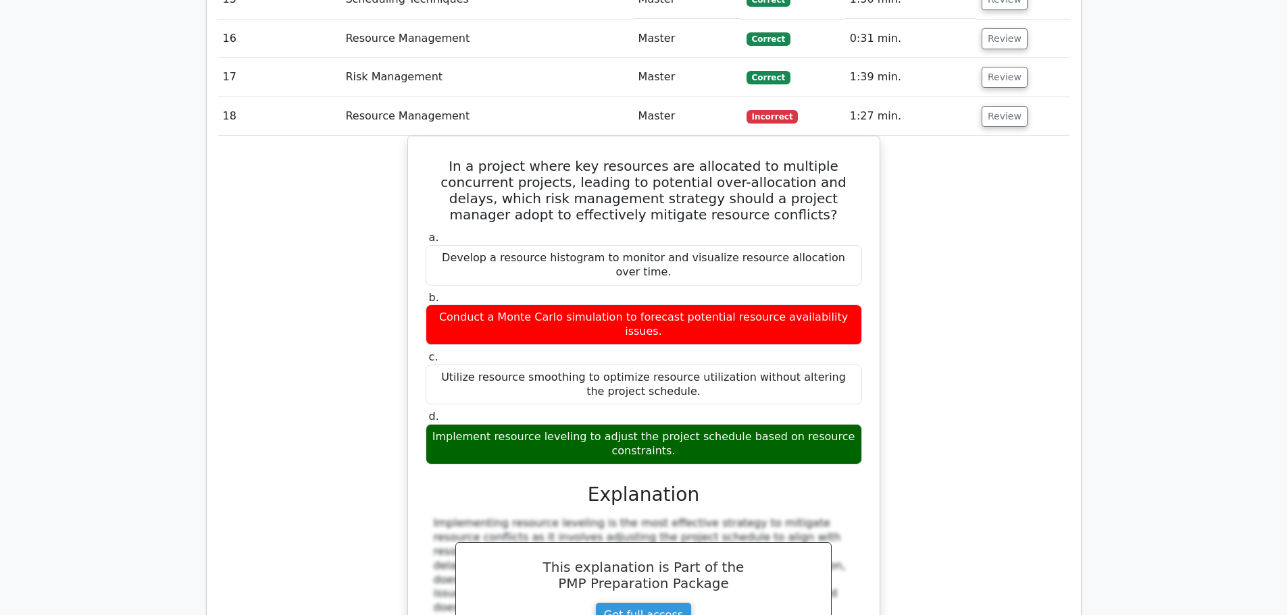
scroll to position [2691, 0]
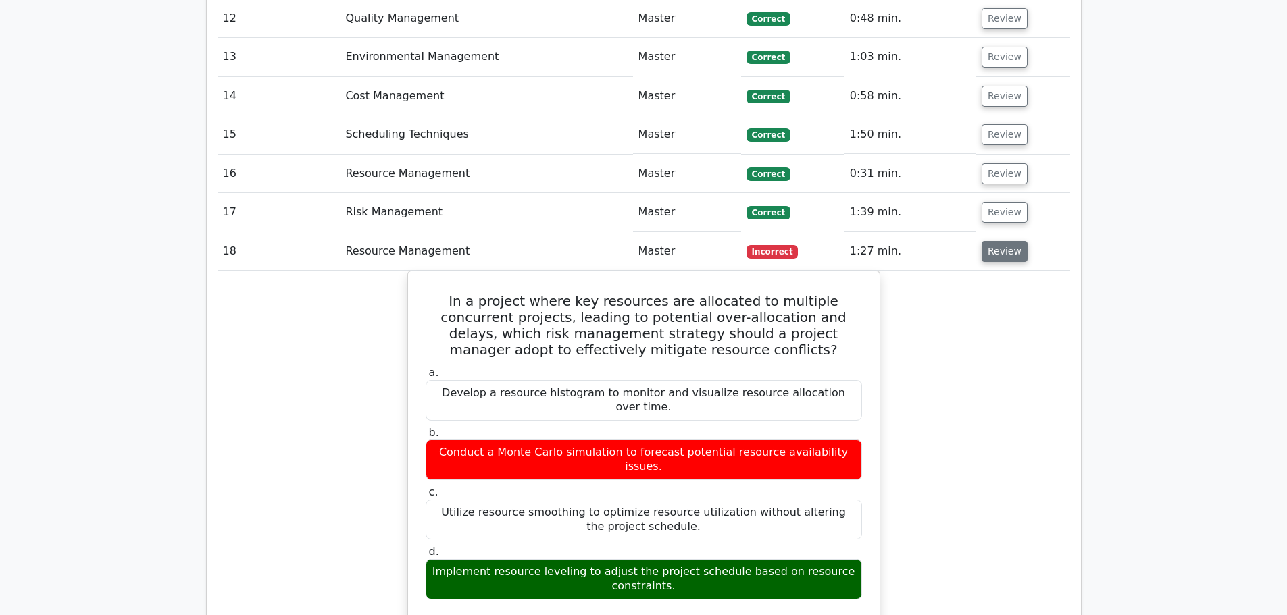
click at [998, 241] on button "Review" at bounding box center [1005, 251] width 46 height 21
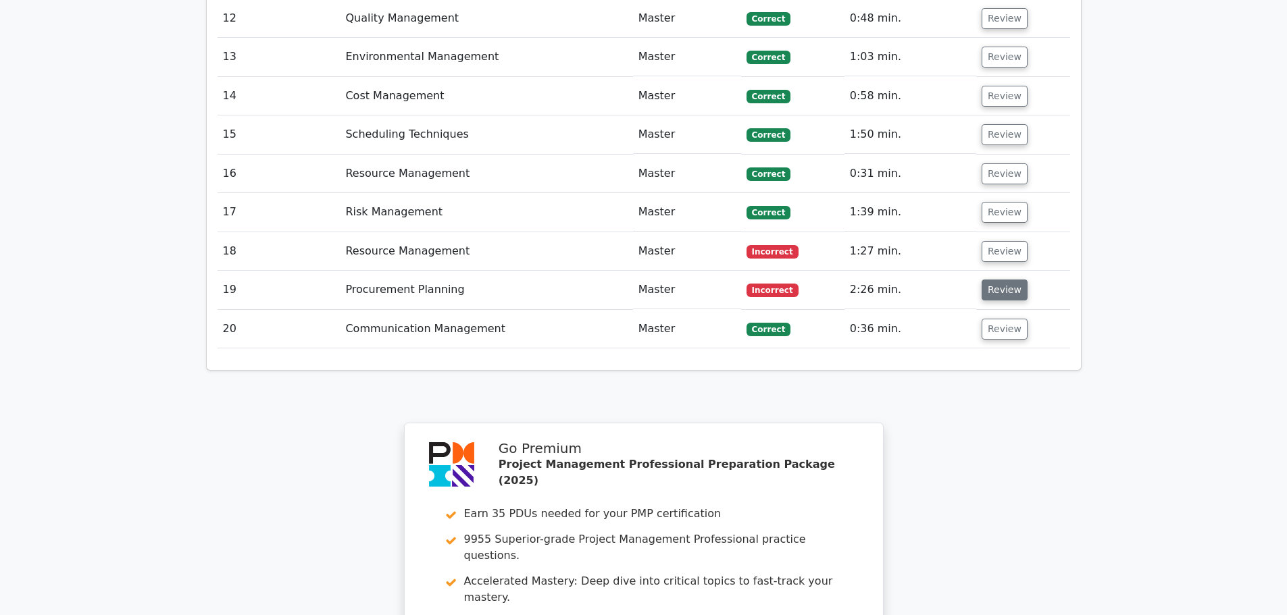
click at [1001, 280] on button "Review" at bounding box center [1005, 290] width 46 height 21
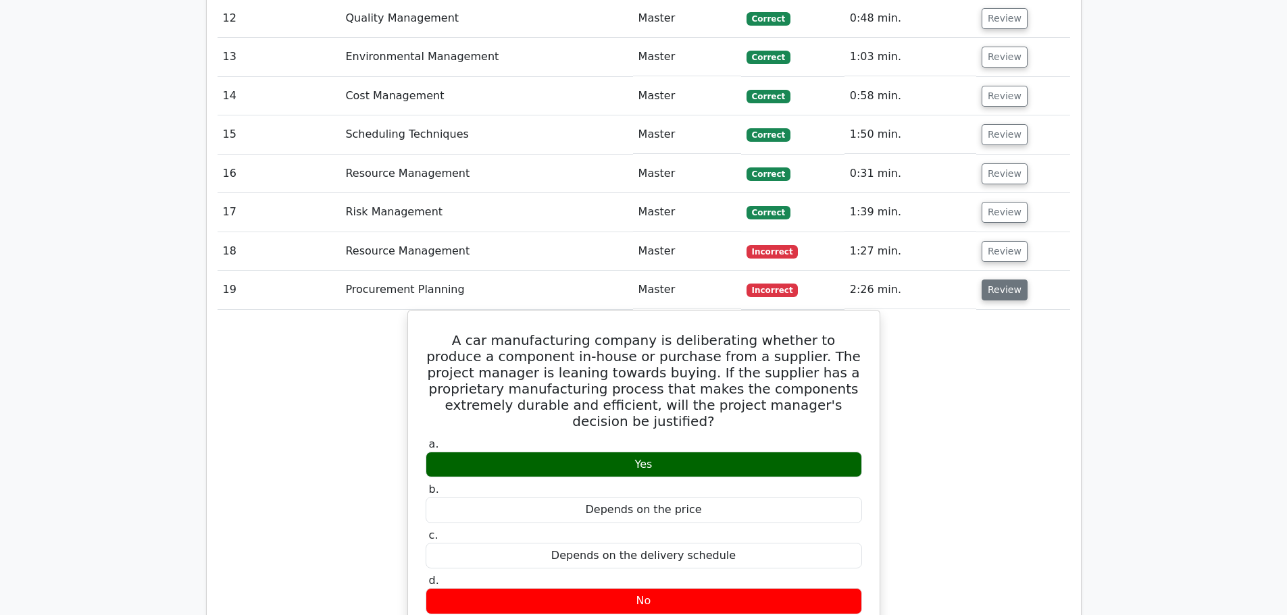
click at [1006, 280] on button "Review" at bounding box center [1005, 290] width 46 height 21
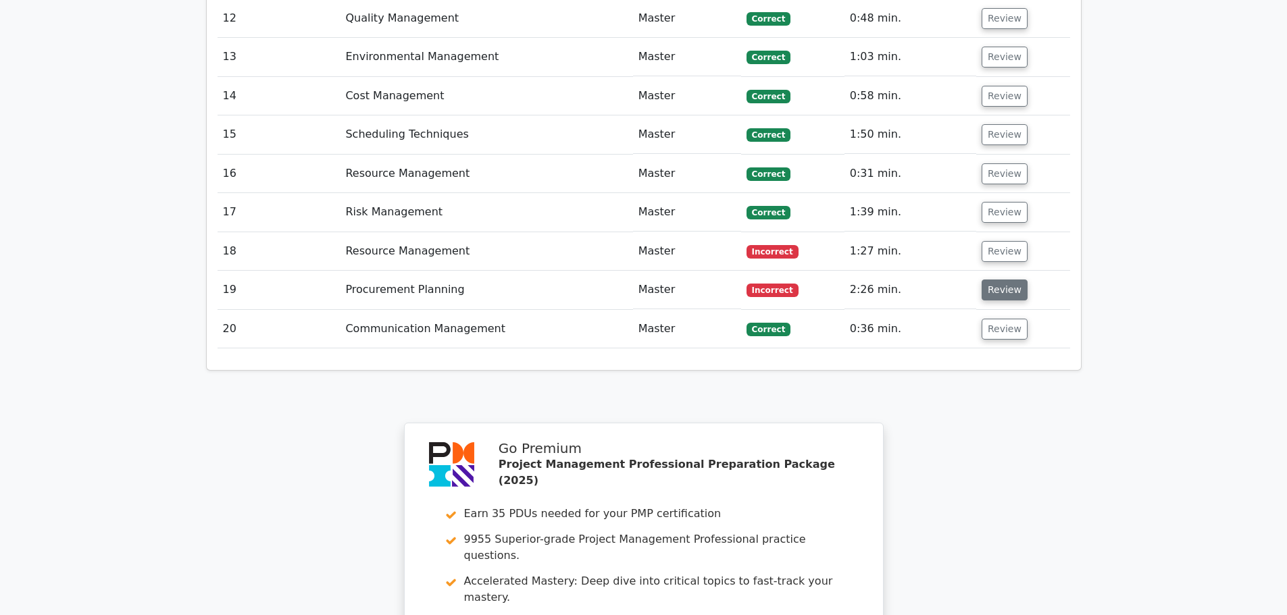
click at [995, 280] on button "Review" at bounding box center [1005, 290] width 46 height 21
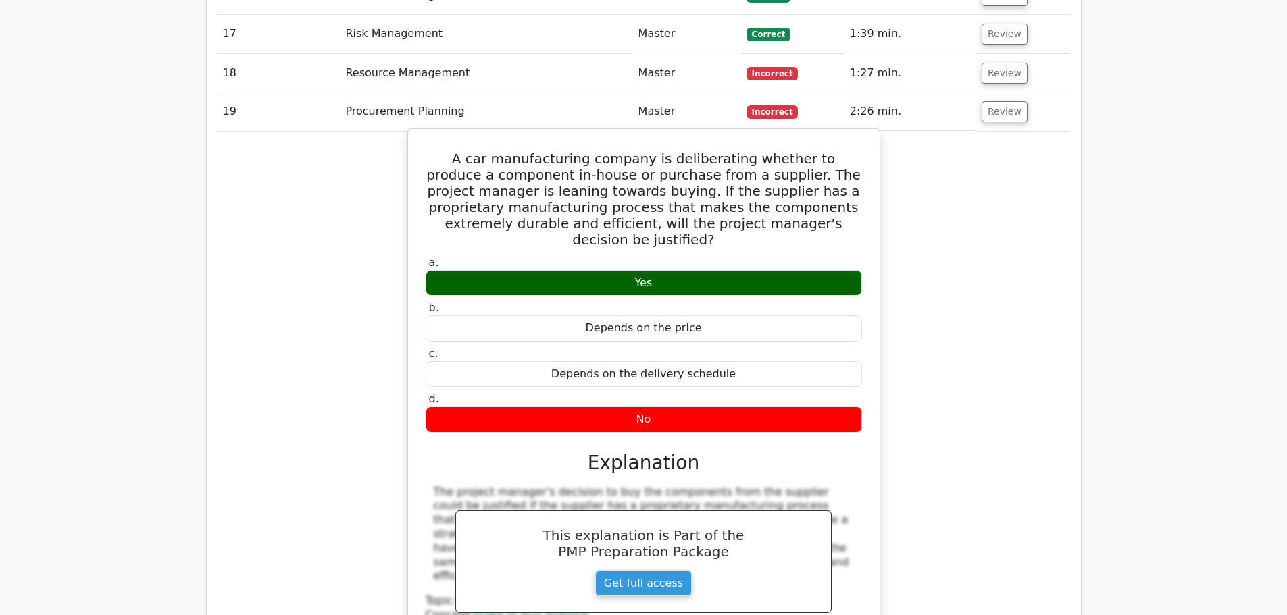
scroll to position [2893, 0]
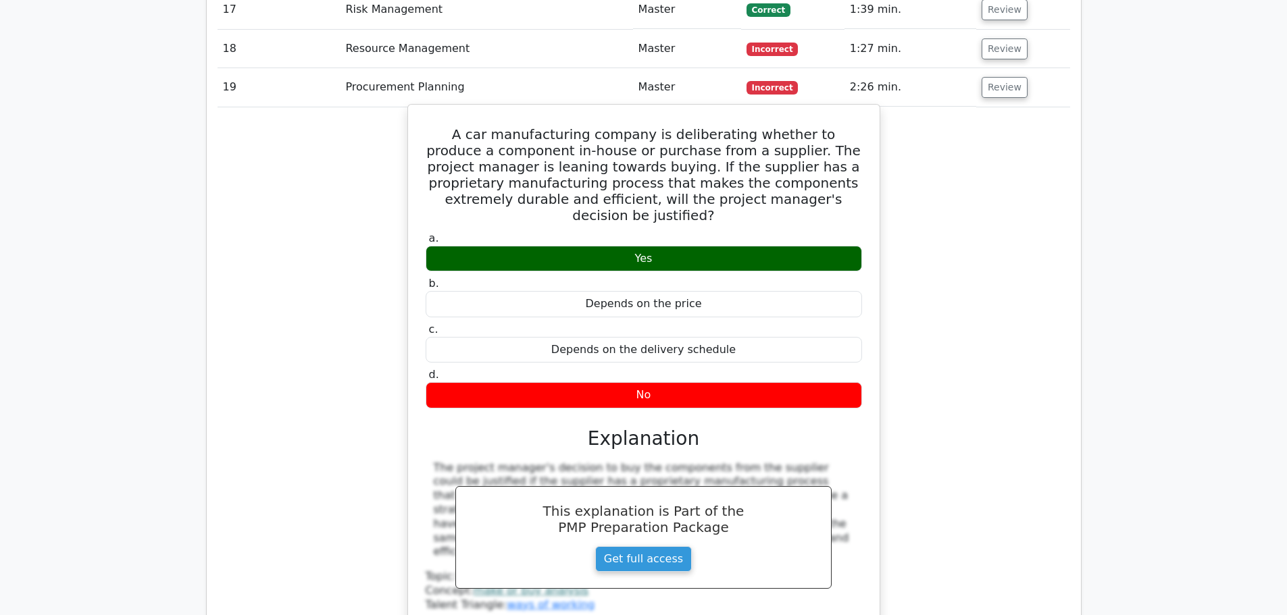
drag, startPoint x: 431, startPoint y: 322, endPoint x: 452, endPoint y: 415, distance: 95.6
click at [452, 415] on div "a. Yes b. Depends on the price c. d." at bounding box center [643, 440] width 439 height 422
copy div "The project manager's decision to buy the components from the supplier could be…"
click at [574, 277] on label "b. Depends on the price" at bounding box center [644, 297] width 436 height 41
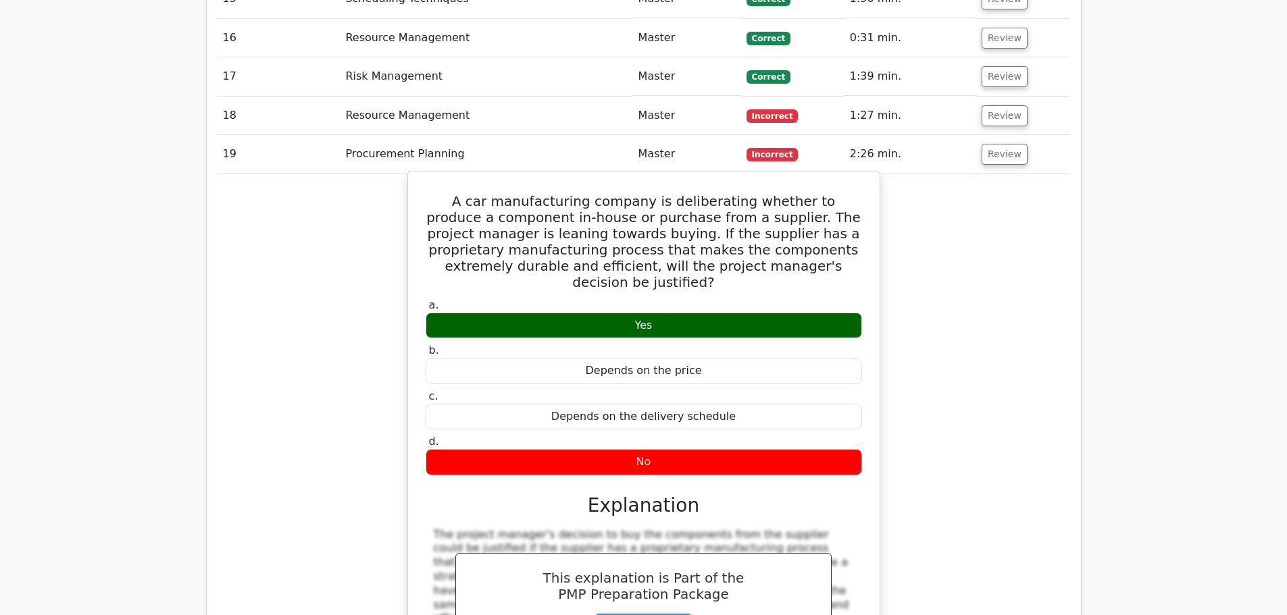
scroll to position [2691, 0]
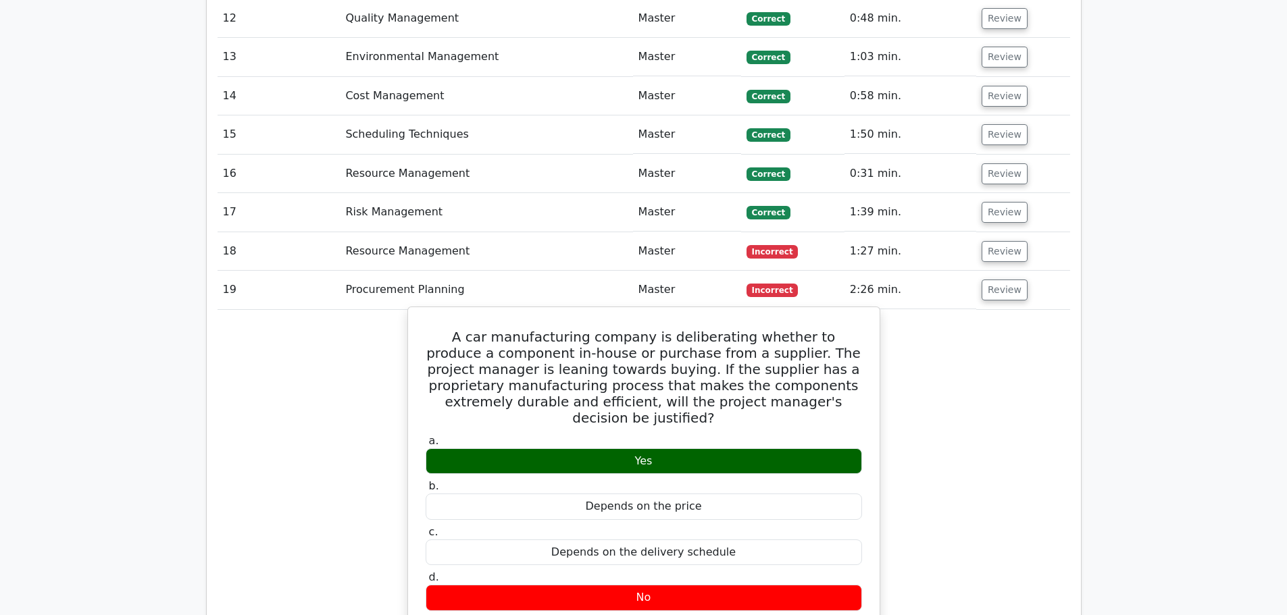
drag, startPoint x: 437, startPoint y: 215, endPoint x: 766, endPoint y: 463, distance: 412.0
click at [766, 463] on div "A car manufacturing company is deliberating whether to produce a component in-h…" at bounding box center [643, 588] width 461 height 551
copy div "A car manufacturing company is deliberating whether to produce a component in-h…"
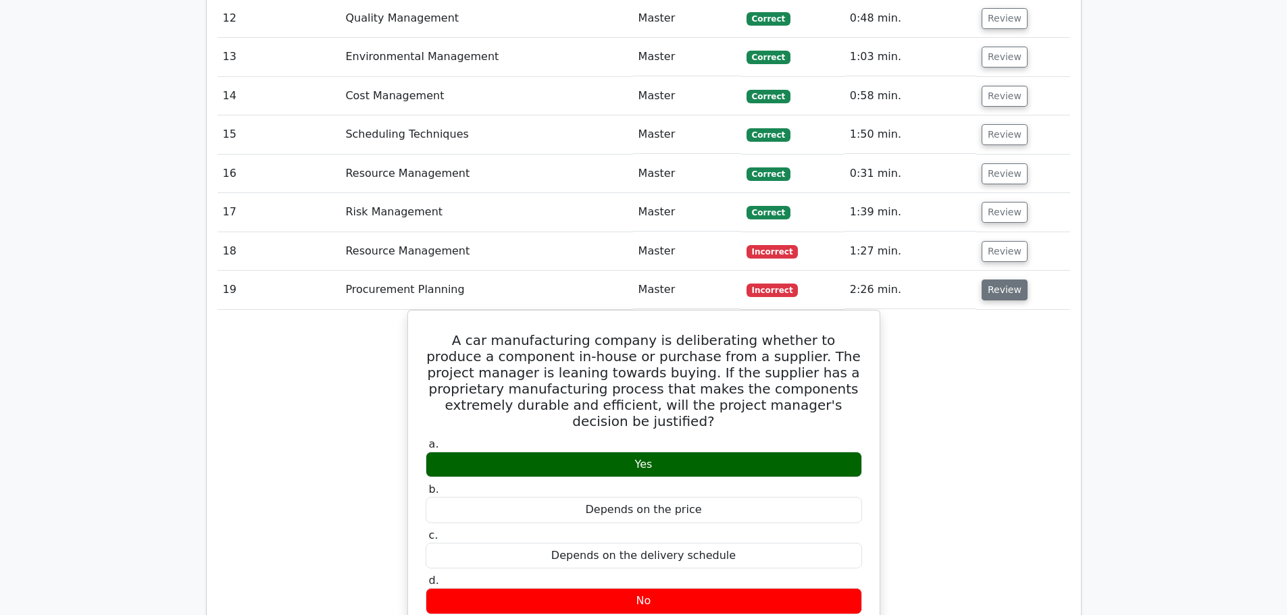
click at [998, 280] on button "Review" at bounding box center [1005, 290] width 46 height 21
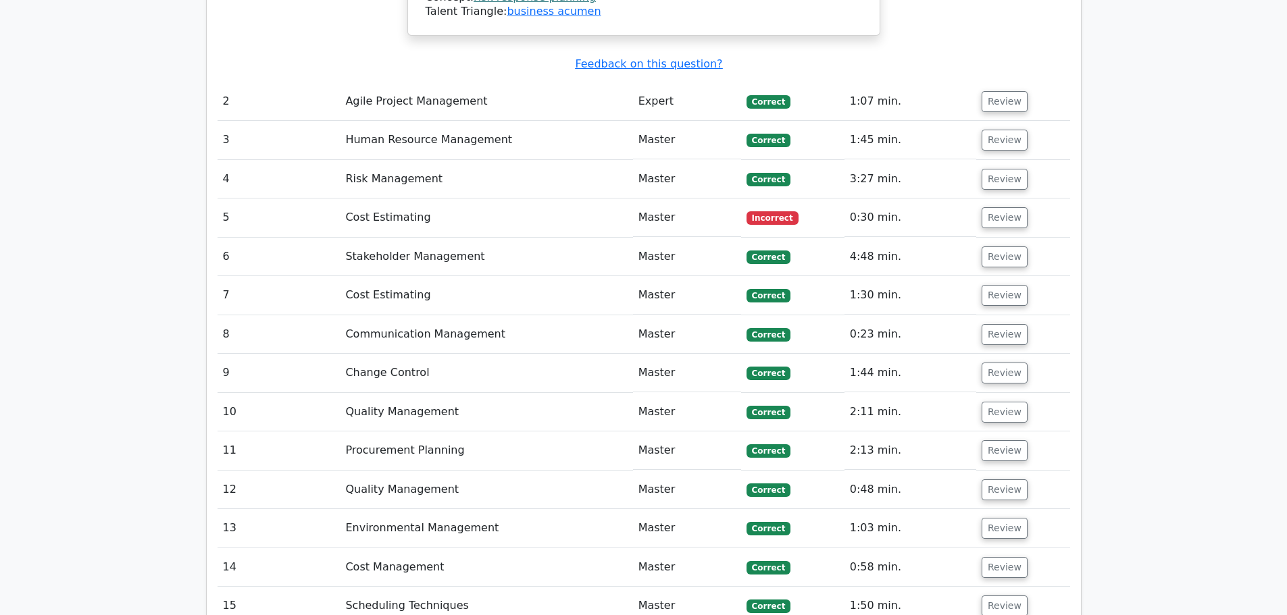
scroll to position [2218, 0]
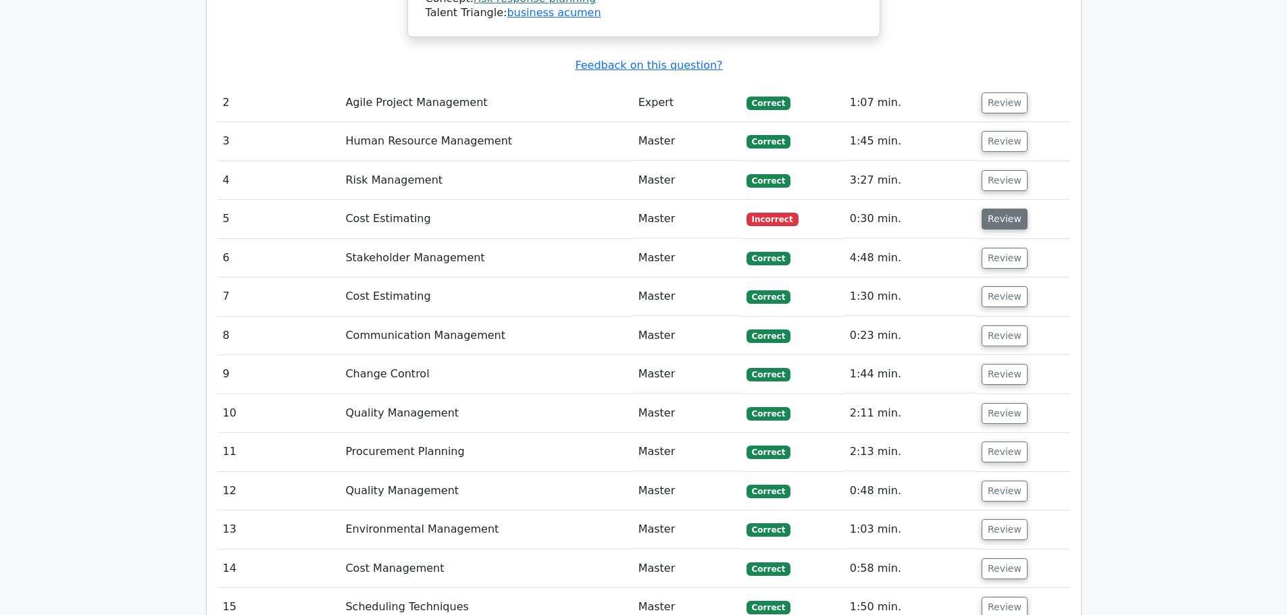
click at [997, 209] on button "Review" at bounding box center [1005, 219] width 46 height 21
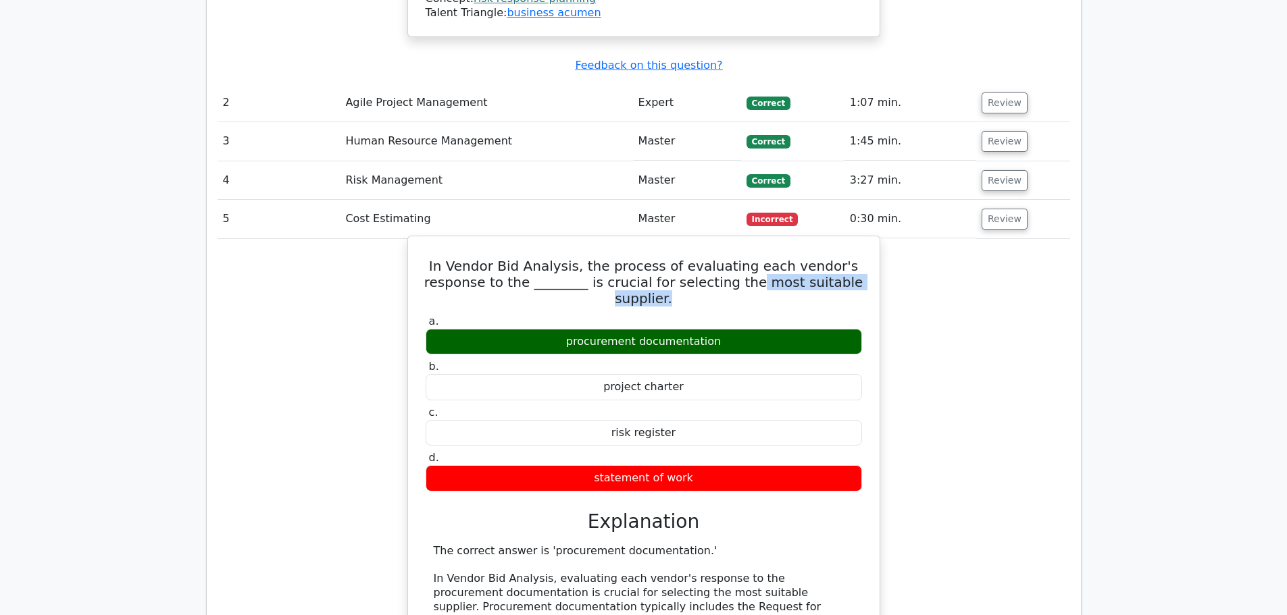
drag, startPoint x: 751, startPoint y: 166, endPoint x: 697, endPoint y: 184, distance: 57.0
click at [697, 258] on h5 "In Vendor Bid Analysis, the process of evaluating each vendor's response to the…" at bounding box center [643, 282] width 439 height 49
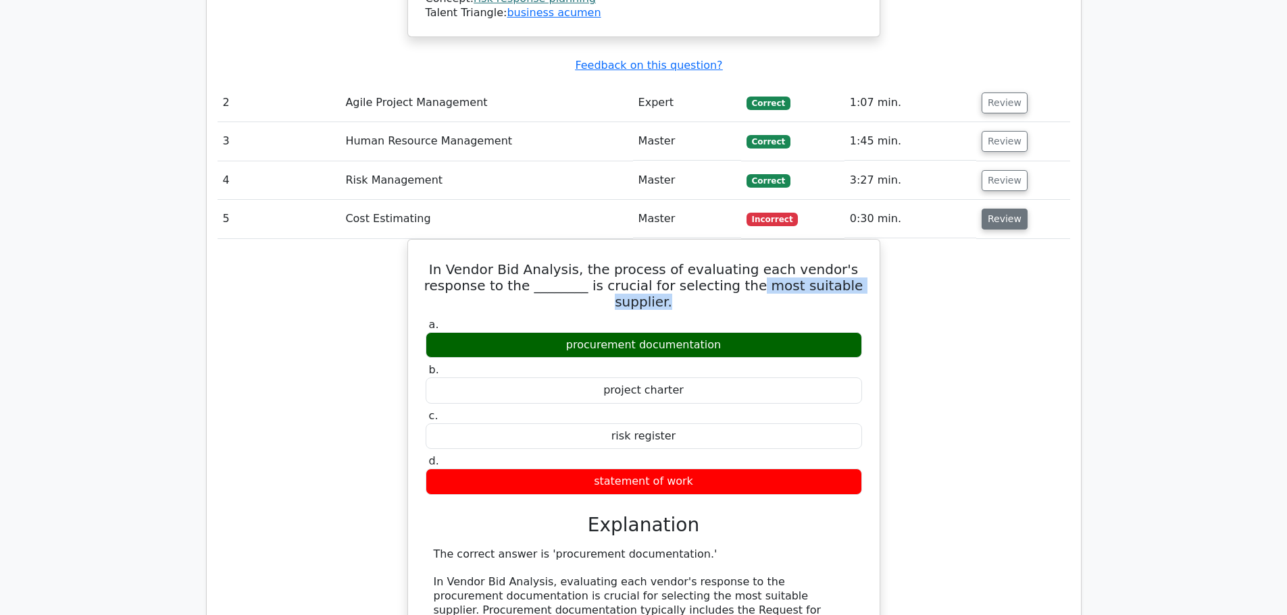
click at [1010, 209] on button "Review" at bounding box center [1005, 219] width 46 height 21
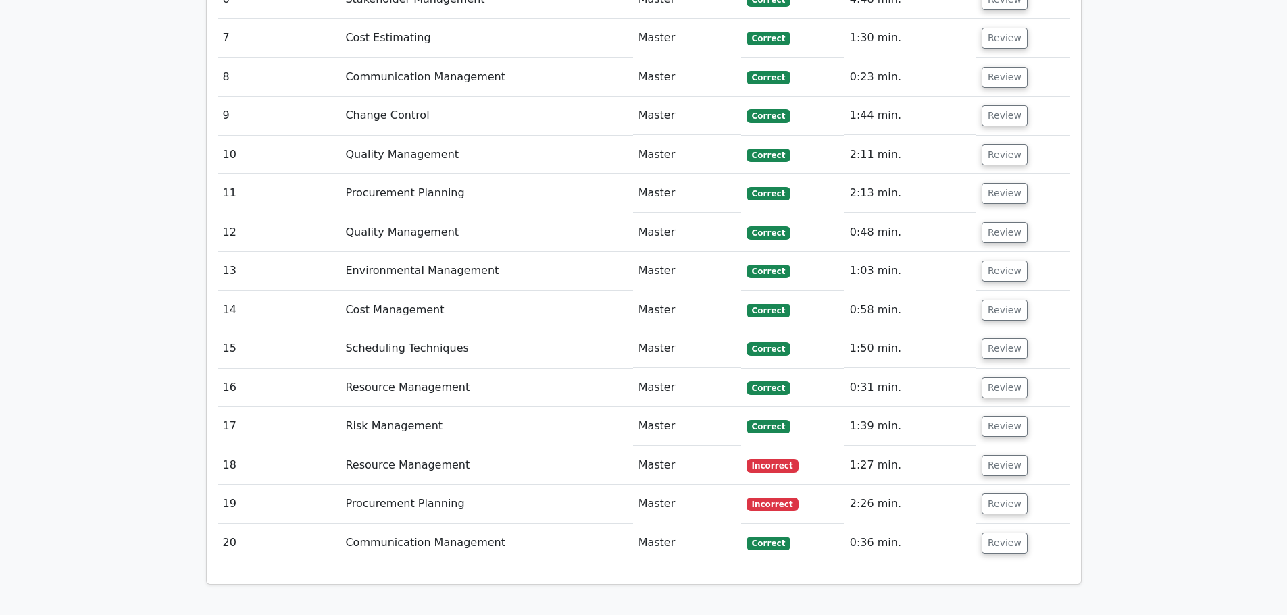
scroll to position [2488, 0]
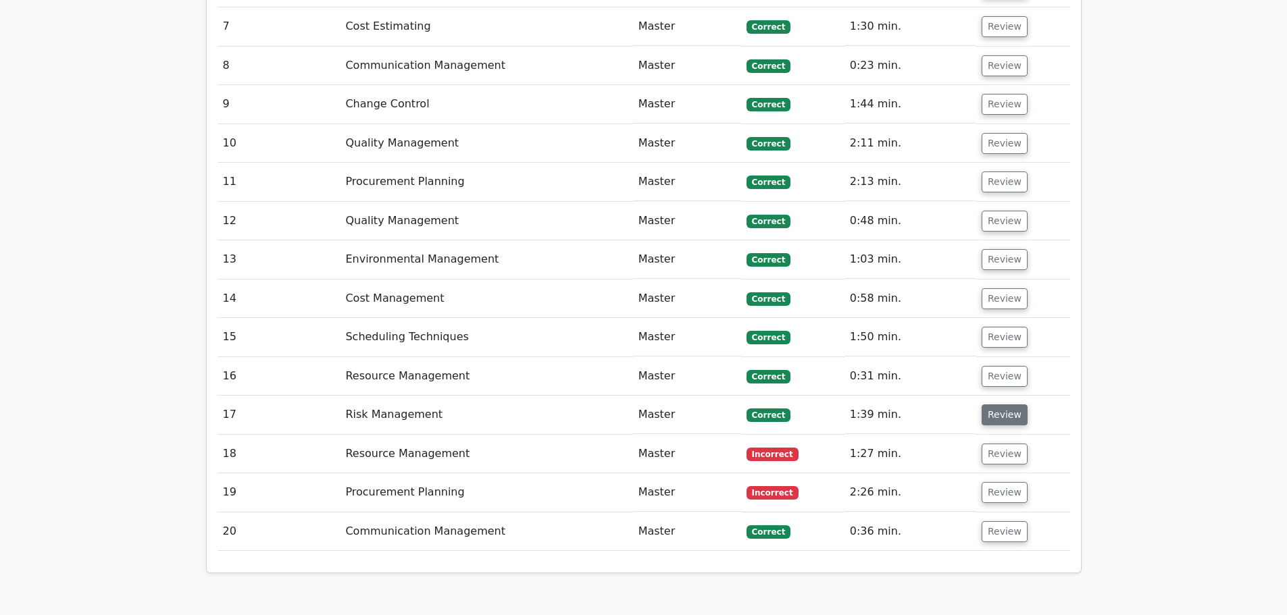
click at [991, 405] on button "Review" at bounding box center [1005, 415] width 46 height 21
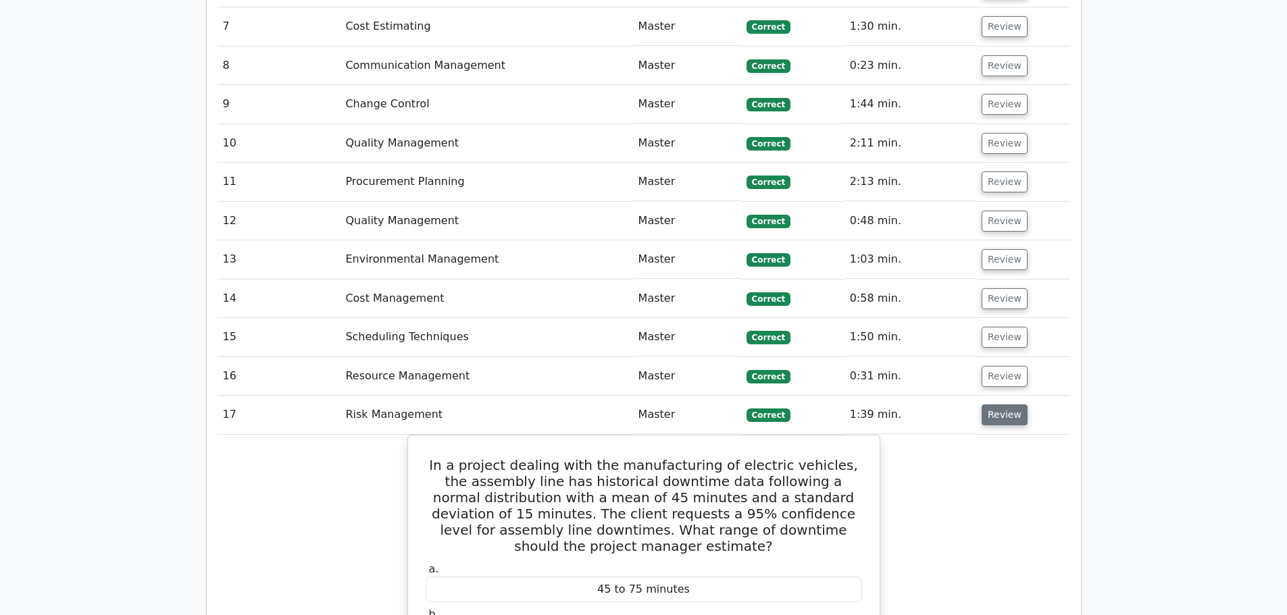
click at [990, 405] on button "Review" at bounding box center [1005, 415] width 46 height 21
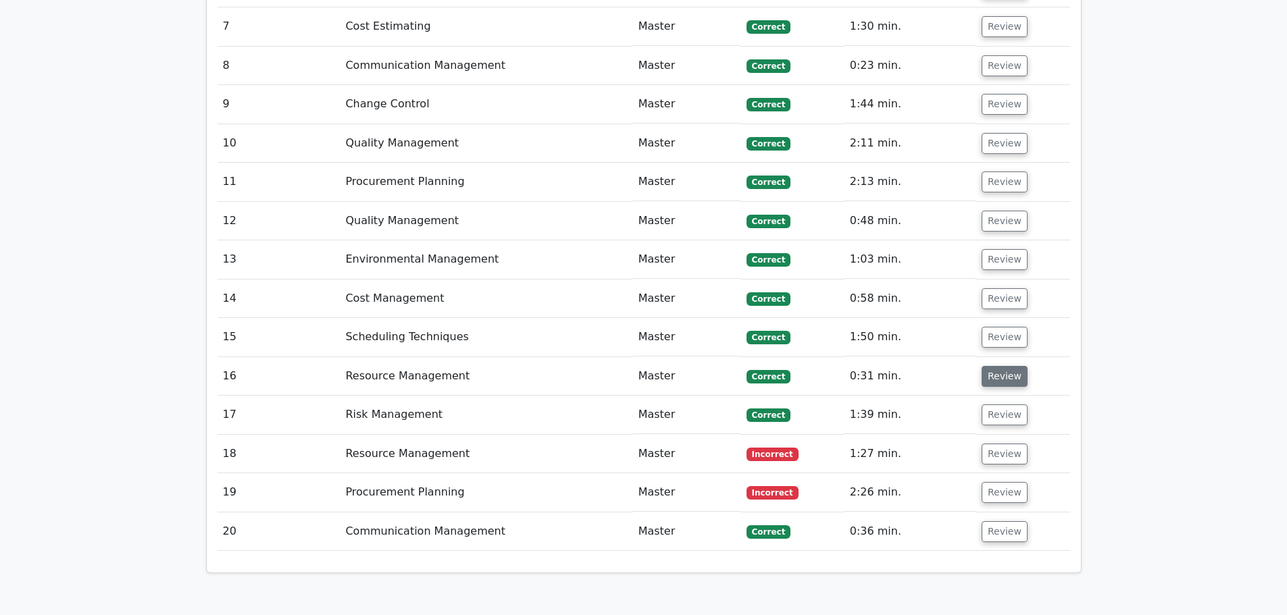
click at [995, 366] on button "Review" at bounding box center [1005, 376] width 46 height 21
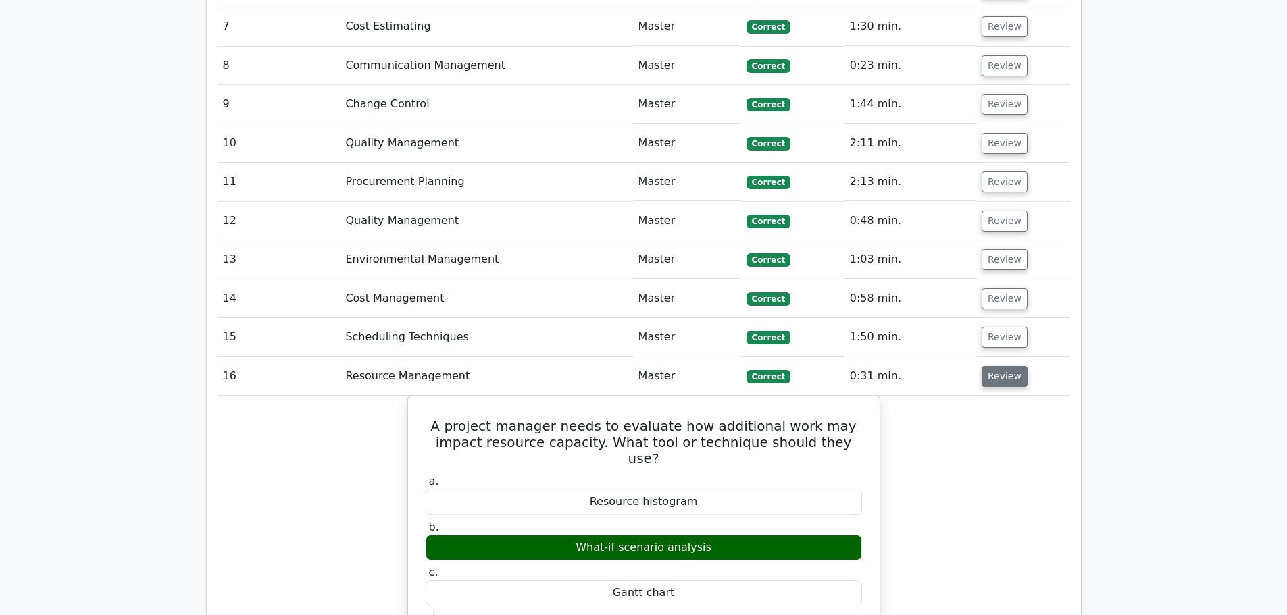
click at [1003, 366] on button "Review" at bounding box center [1005, 376] width 46 height 21
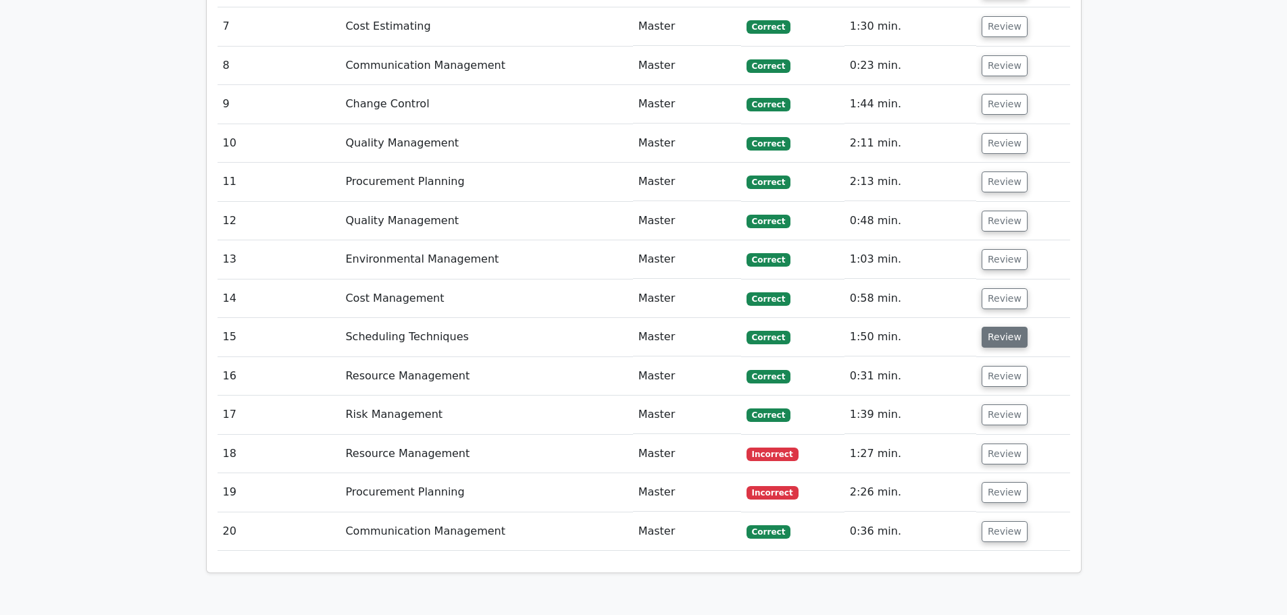
click at [994, 327] on button "Review" at bounding box center [1005, 337] width 46 height 21
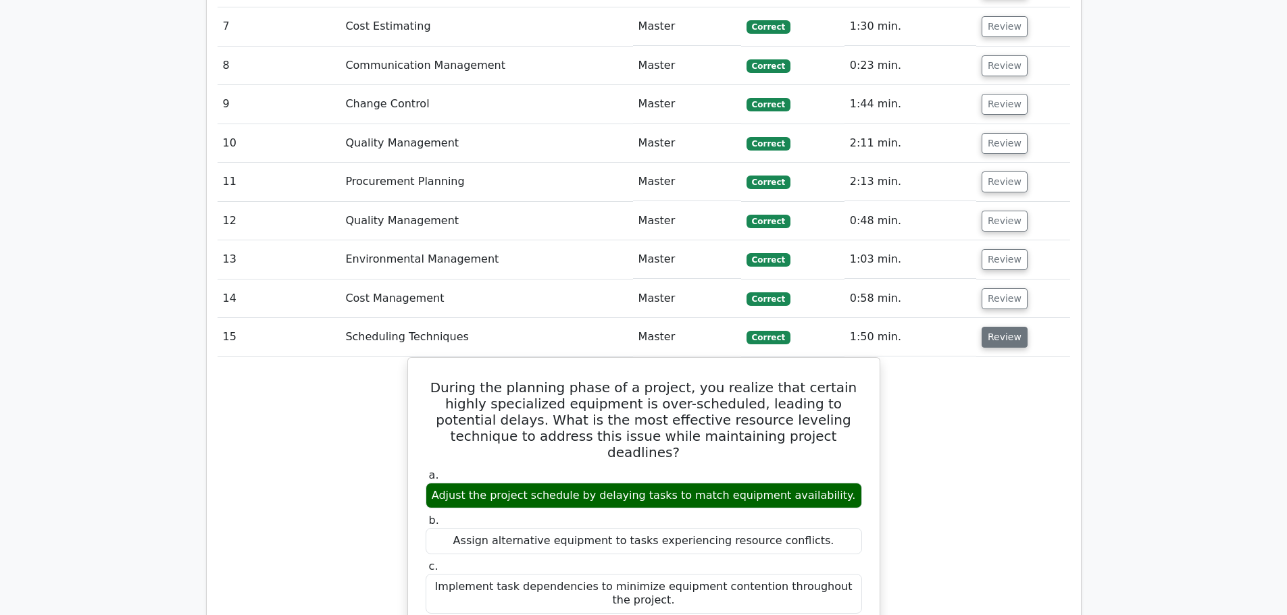
click at [994, 327] on button "Review" at bounding box center [1005, 337] width 46 height 21
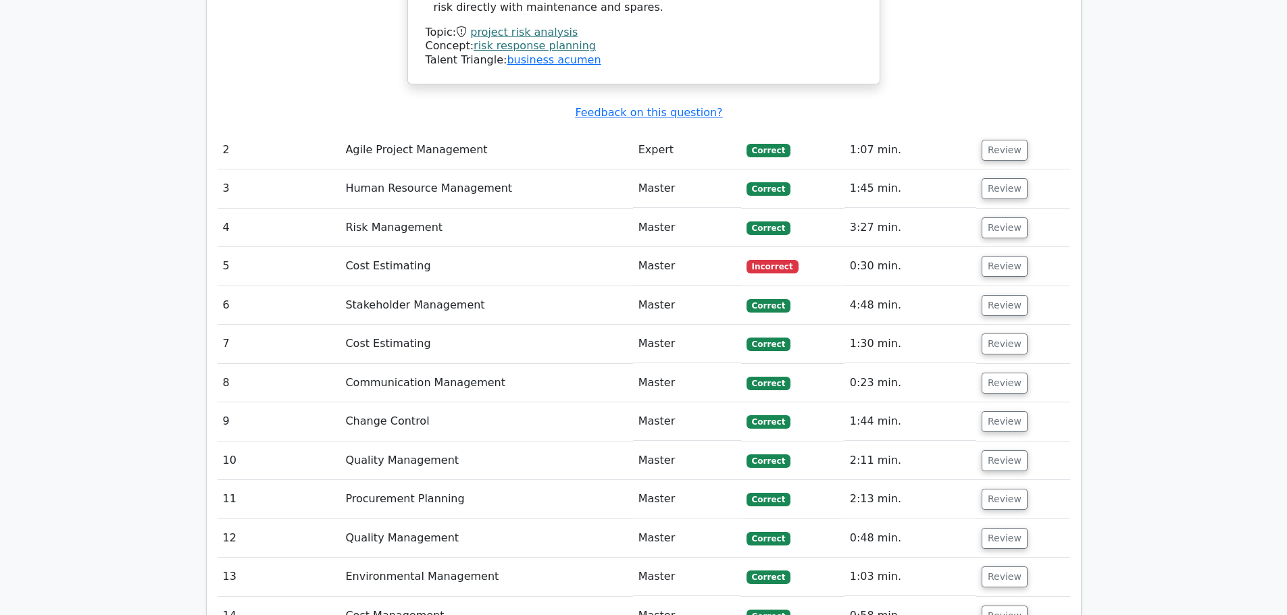
scroll to position [2150, 0]
